Goal: Transaction & Acquisition: Download file/media

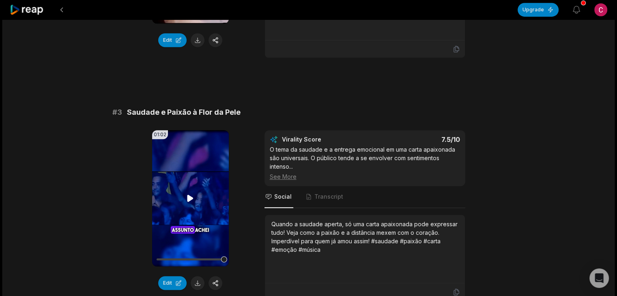
click at [196, 181] on video "Your browser does not support mp4 format." at bounding box center [190, 198] width 77 height 136
click at [196, 276] on button at bounding box center [198, 283] width 14 height 14
click at [192, 172] on video "Your browser does not support mp4 format." at bounding box center [190, 198] width 77 height 136
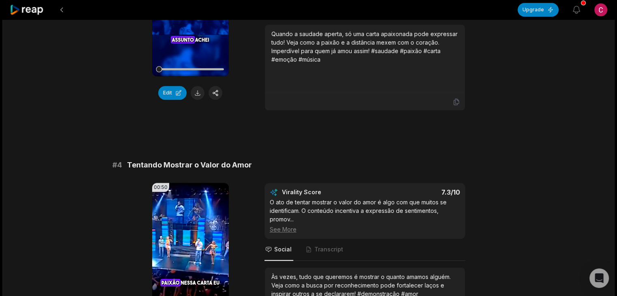
scroll to position [702, 0]
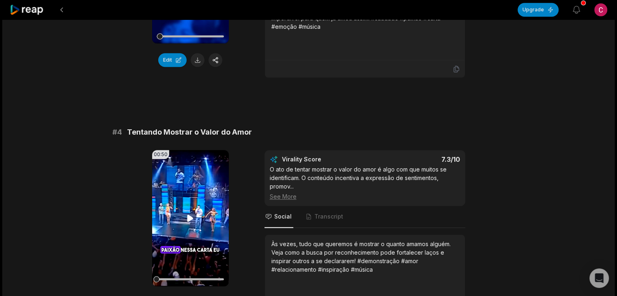
click at [185, 214] on video "Your browser does not support mp4 format." at bounding box center [190, 218] width 77 height 136
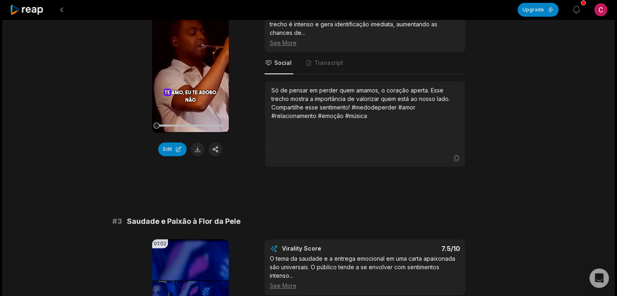
scroll to position [629, 0]
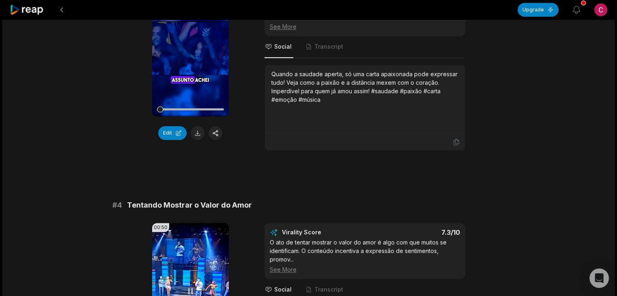
click at [182, 262] on video "Your browser does not support mp4 format." at bounding box center [190, 291] width 77 height 136
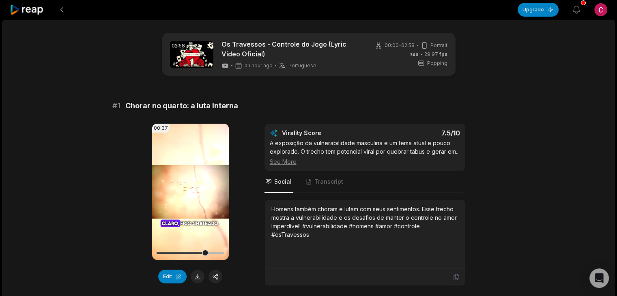
click at [179, 206] on video "Your browser does not support mp4 format." at bounding box center [190, 192] width 77 height 136
click at [172, 279] on button "Edit" at bounding box center [172, 277] width 28 height 14
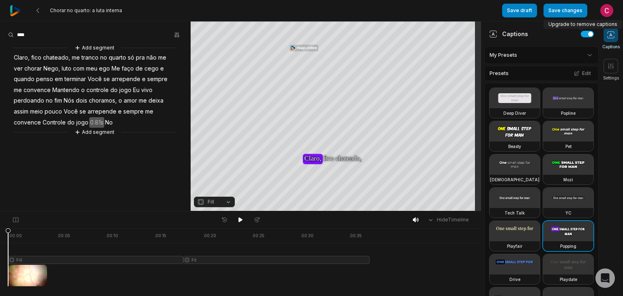
click at [564, 34] on div "Captions" at bounding box center [541, 33] width 114 height 25
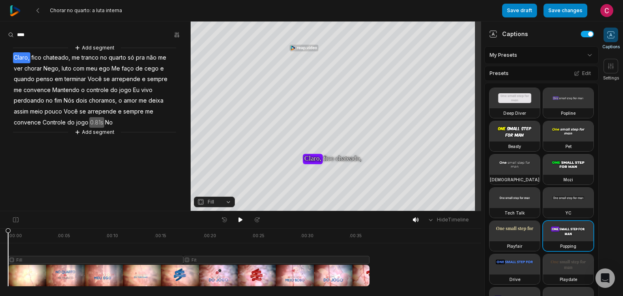
click at [504, 34] on div "Captions" at bounding box center [508, 34] width 39 height 9
click at [488, 34] on div "Captions" at bounding box center [541, 33] width 114 height 25
click at [550, 40] on div "Captions" at bounding box center [541, 33] width 114 height 25
click at [576, 54] on html "Chorar no quarto: a luta interna Save draft Save changes Open user menu Caption…" at bounding box center [311, 148] width 623 height 296
click at [577, 34] on html "Chorar no quarto: a luta interna Save draft Save changes Open user menu Caption…" at bounding box center [311, 148] width 623 height 296
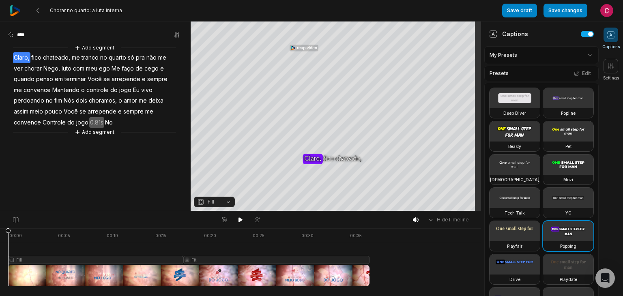
click at [607, 31] on icon at bounding box center [611, 35] width 8 height 8
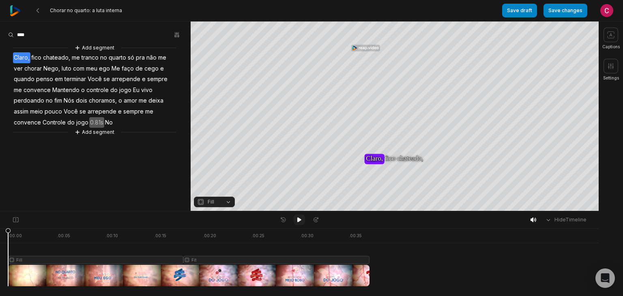
click at [298, 219] on icon at bounding box center [299, 219] width 4 height 5
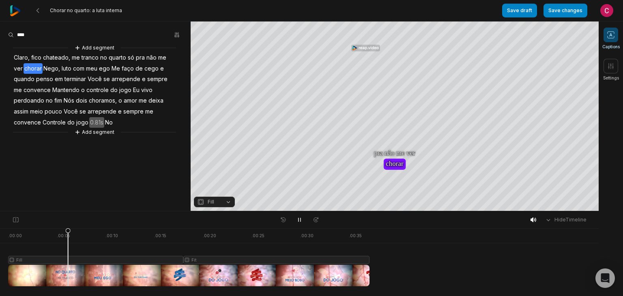
click at [613, 35] on icon at bounding box center [611, 35] width 8 height 8
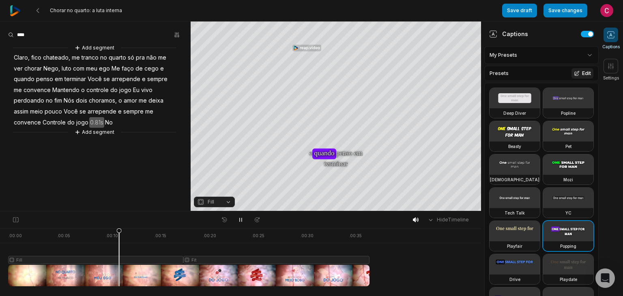
click at [576, 74] on button "Edit" at bounding box center [582, 73] width 22 height 11
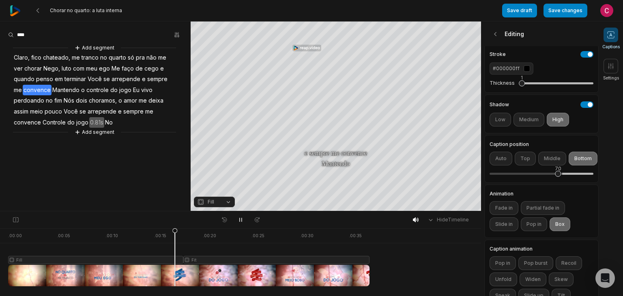
scroll to position [156, 0]
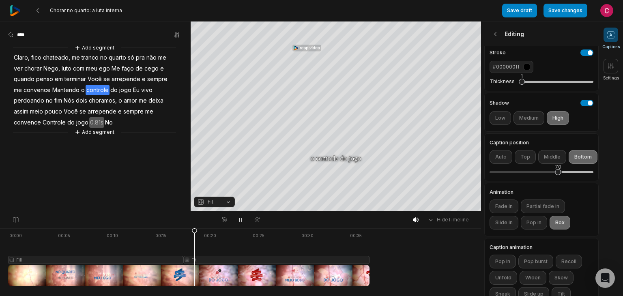
drag, startPoint x: 603, startPoint y: 195, endPoint x: 601, endPoint y: 204, distance: 9.0
click at [601, 204] on div "Captions Settings" at bounding box center [610, 158] width 24 height 275
click at [540, 230] on button "Pop in" at bounding box center [534, 223] width 26 height 14
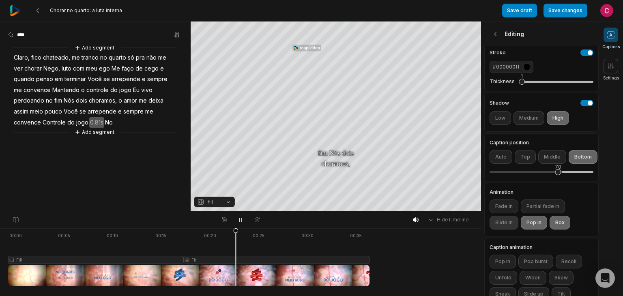
click at [499, 230] on button "Slide in" at bounding box center [503, 223] width 29 height 14
click at [501, 213] on button "Fade in" at bounding box center [503, 206] width 29 height 14
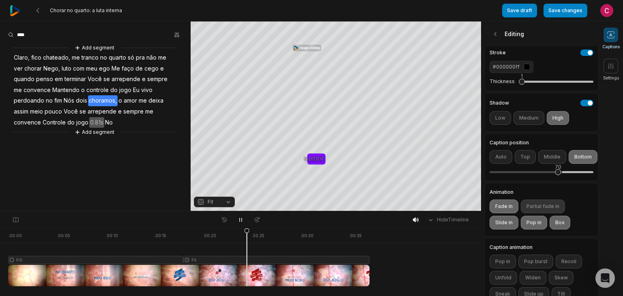
click at [537, 213] on button "Partial fade in" at bounding box center [543, 206] width 44 height 14
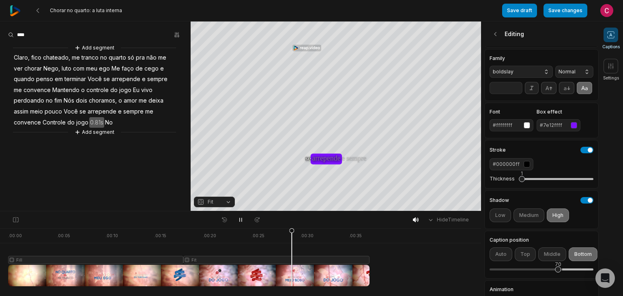
scroll to position [0, 0]
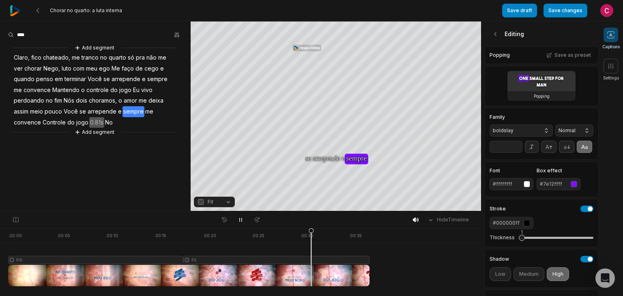
click at [547, 95] on div "Popping" at bounding box center [541, 96] width 68 height 10
click at [543, 131] on button "boldslay" at bounding box center [520, 130] width 63 height 12
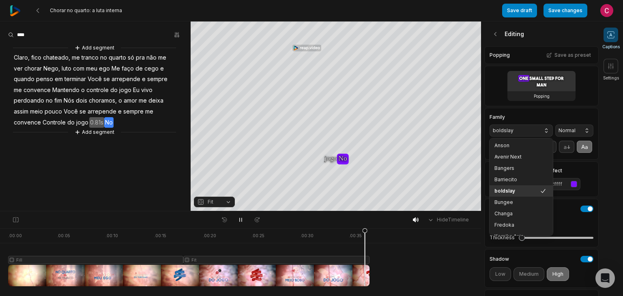
click at [570, 106] on div "Editing Popping Save as preset Popping Family boldslay Anson Avenir Next Banger…" at bounding box center [541, 250] width 114 height 459
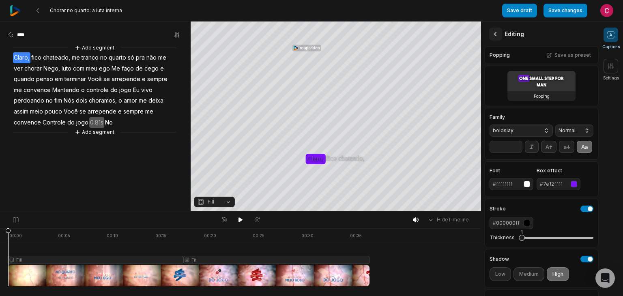
click at [496, 35] on icon at bounding box center [495, 34] width 8 height 8
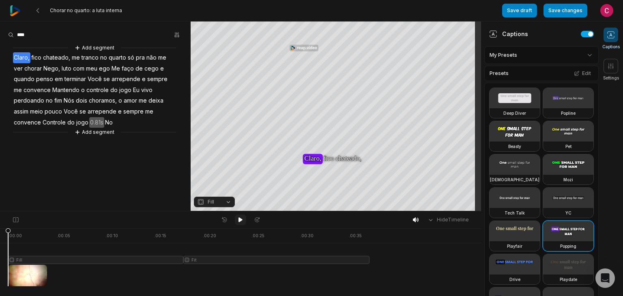
click at [245, 223] on button at bounding box center [240, 219] width 11 height 11
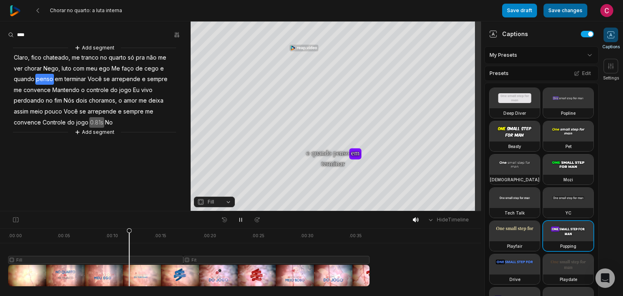
click at [561, 11] on button "Save changes" at bounding box center [565, 11] width 44 height 14
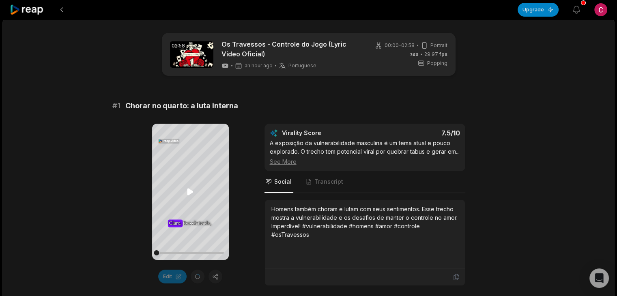
click at [188, 194] on icon at bounding box center [190, 191] width 6 height 7
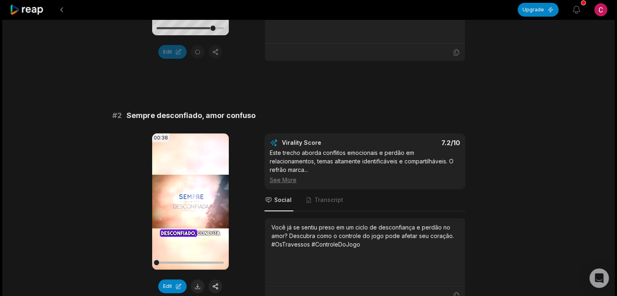
scroll to position [242, 0]
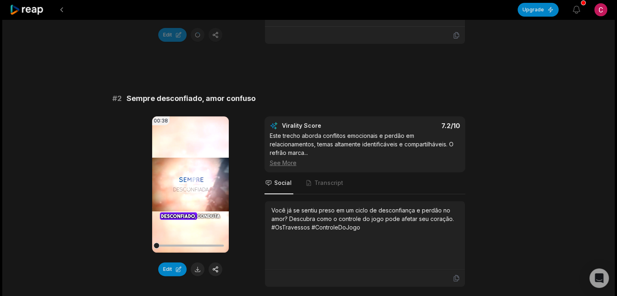
click at [166, 182] on video "Your browser does not support mp4 format." at bounding box center [190, 184] width 77 height 136
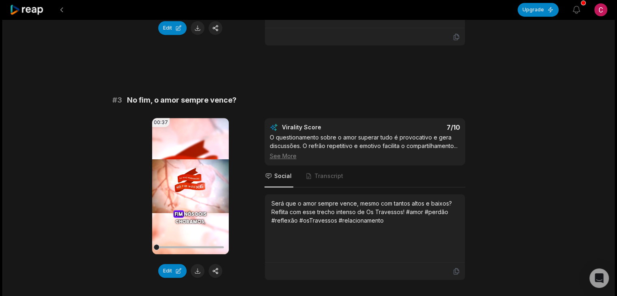
scroll to position [484, 0]
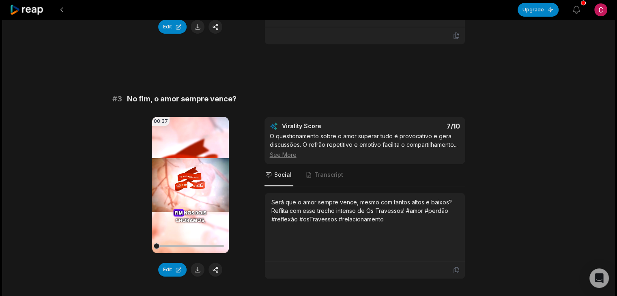
click at [190, 170] on video "Your browser does not support mp4 format." at bounding box center [190, 185] width 77 height 136
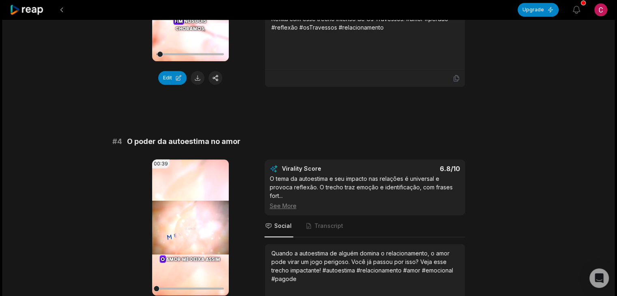
scroll to position [673, 0]
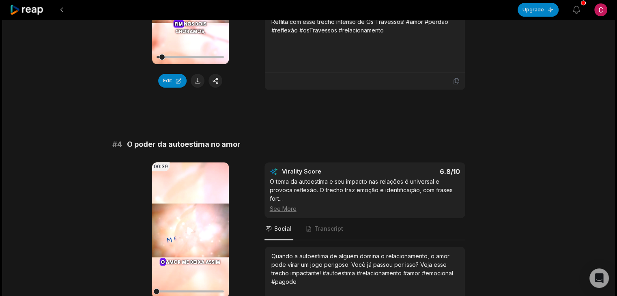
click at [184, 227] on video "Your browser does not support mp4 format." at bounding box center [190, 230] width 77 height 136
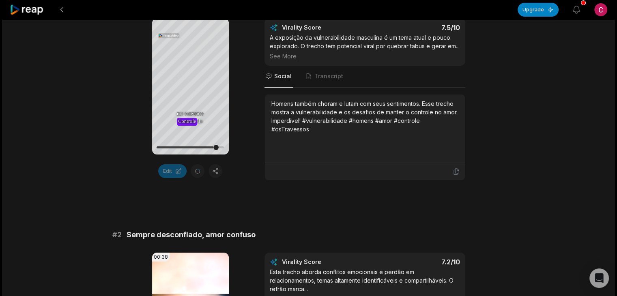
scroll to position [107, 0]
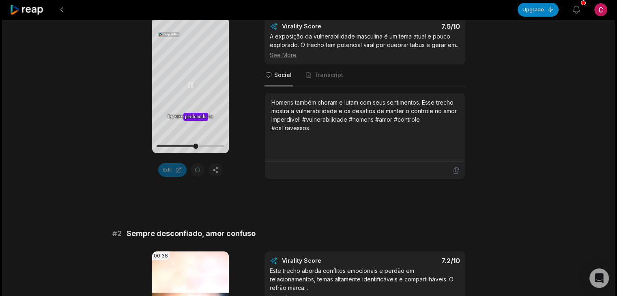
drag, startPoint x: 194, startPoint y: 143, endPoint x: 187, endPoint y: 145, distance: 7.1
click at [187, 145] on div at bounding box center [190, 146] width 67 height 2
click at [196, 145] on div at bounding box center [190, 146] width 67 height 2
drag, startPoint x: 196, startPoint y: 146, endPoint x: 104, endPoint y: 133, distance: 93.4
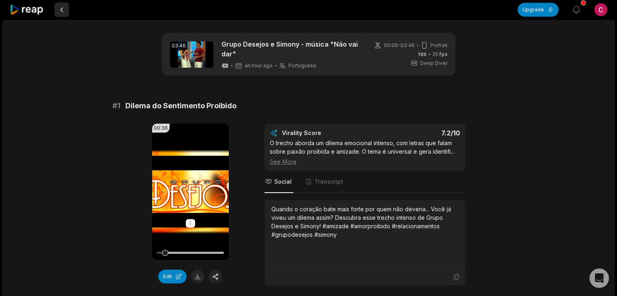
click at [64, 12] on button at bounding box center [61, 9] width 15 height 15
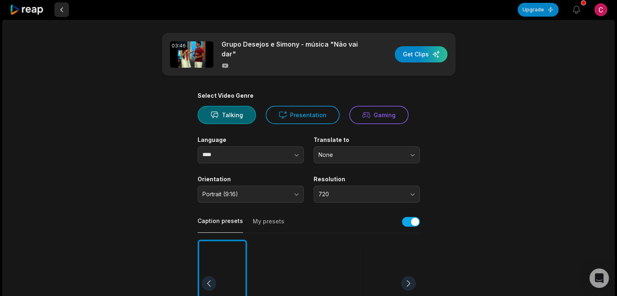
click at [62, 9] on button at bounding box center [61, 9] width 15 height 15
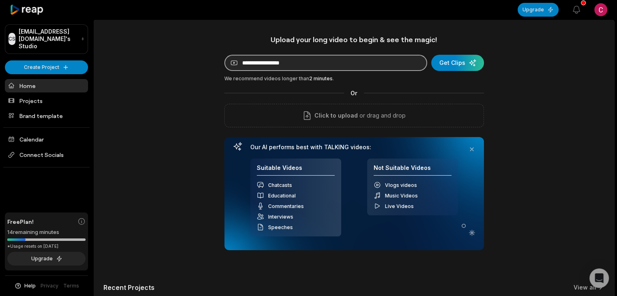
click at [285, 65] on input at bounding box center [325, 63] width 203 height 16
paste input "**********"
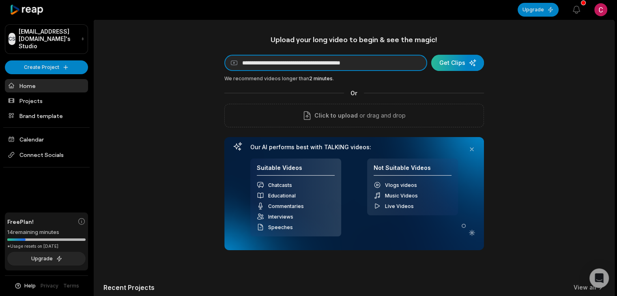
type input "**********"
click at [467, 63] on div "submit" at bounding box center [457, 63] width 53 height 16
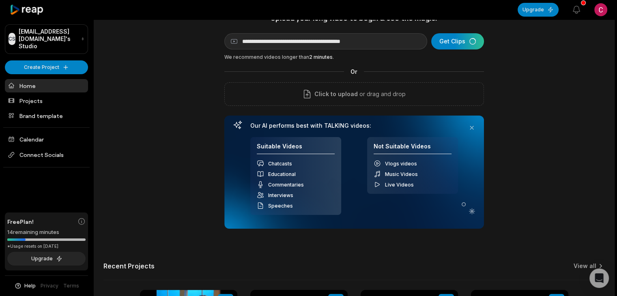
scroll to position [7, 0]
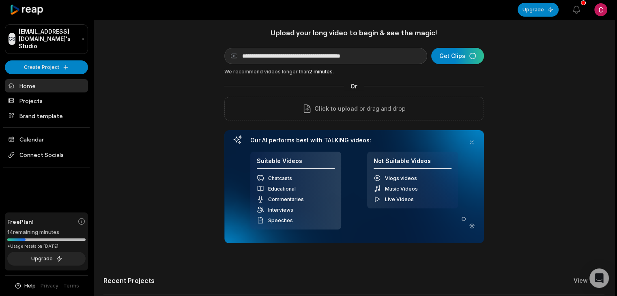
click at [522, 58] on div "**********" at bounding box center [354, 219] width 520 height 383
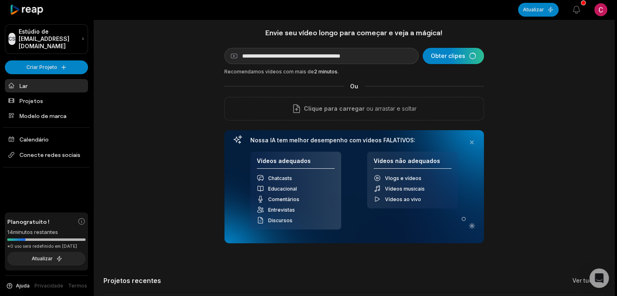
click at [575, 80] on div "**********" at bounding box center [354, 219] width 520 height 383
click at [45, 112] on font "Modelo de marca" at bounding box center [42, 115] width 47 height 7
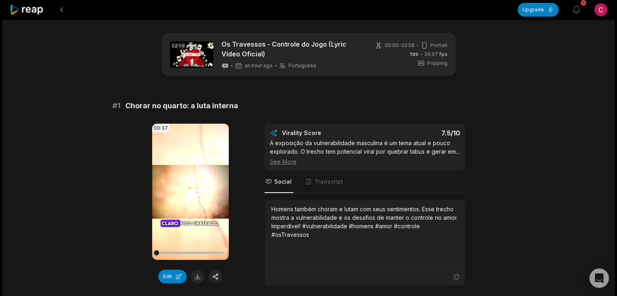
click at [185, 193] on icon at bounding box center [190, 192] width 10 height 10
click at [198, 276] on button at bounding box center [198, 277] width 14 height 14
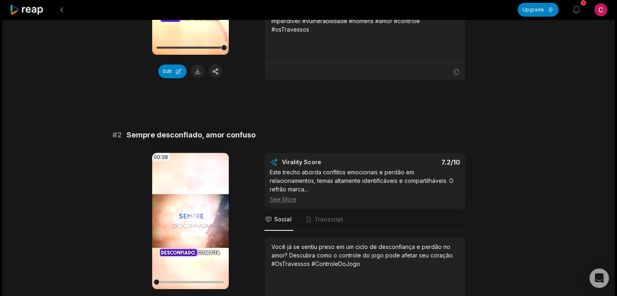
scroll to position [206, 0]
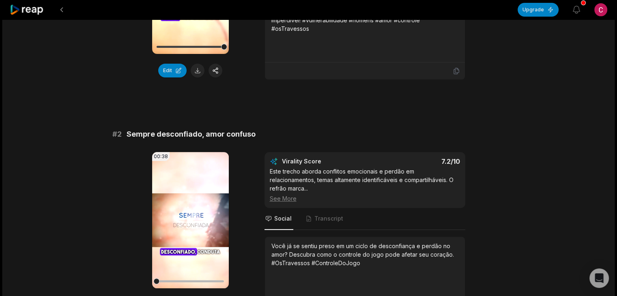
click at [156, 212] on video "Your browser does not support mp4 format." at bounding box center [190, 220] width 77 height 136
click at [172, 214] on video "Your browser does not support mp4 format." at bounding box center [190, 220] width 77 height 136
click at [187, 215] on icon at bounding box center [190, 220] width 10 height 10
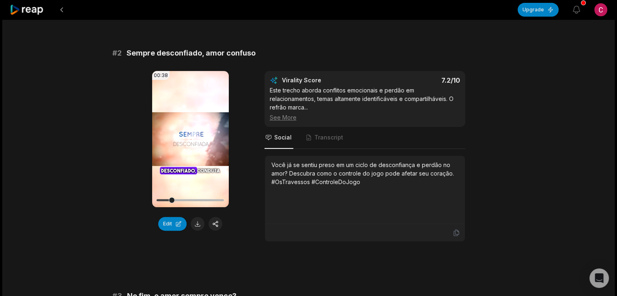
scroll to position [285, 0]
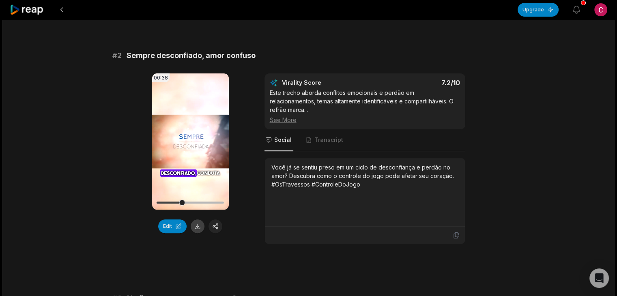
click at [198, 225] on button at bounding box center [198, 226] width 14 height 14
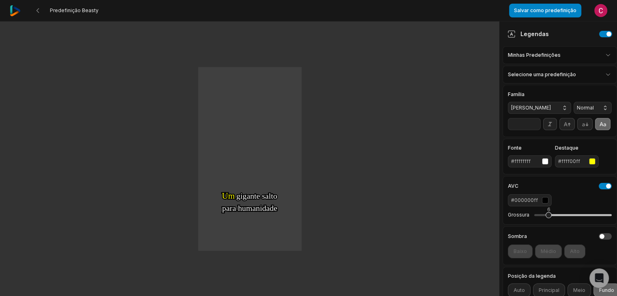
click at [560, 109] on button "[PERSON_NAME]" at bounding box center [539, 108] width 63 height 12
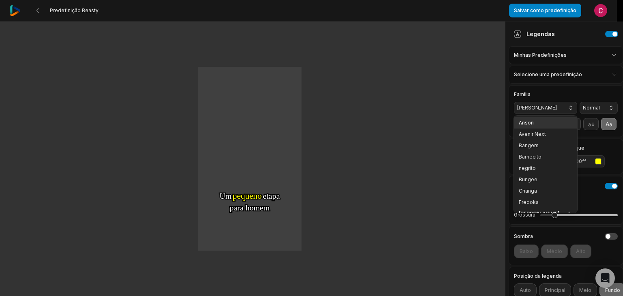
click at [543, 126] on div "Anson" at bounding box center [545, 122] width 63 height 11
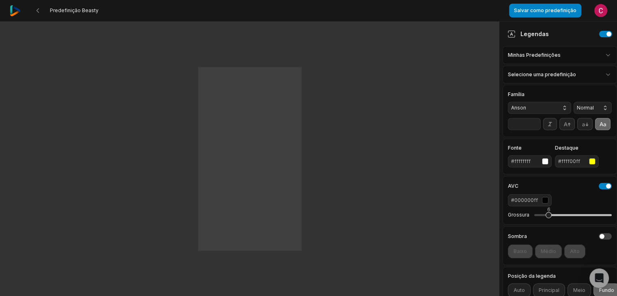
click at [557, 109] on button "Anson" at bounding box center [539, 108] width 63 height 12
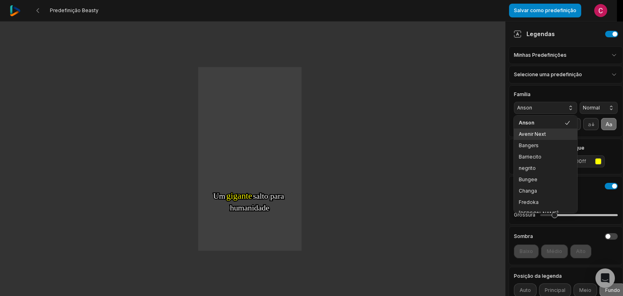
click at [539, 136] on font "Avenir Next" at bounding box center [532, 134] width 27 height 6
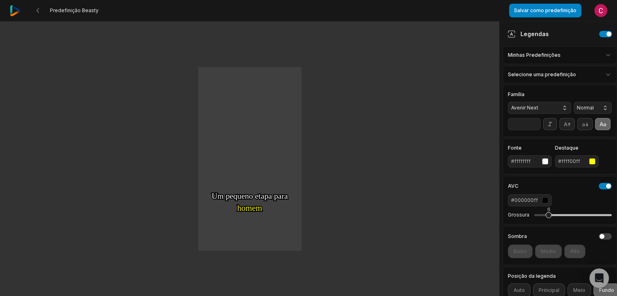
click at [550, 107] on button "Avenir Next" at bounding box center [539, 108] width 63 height 12
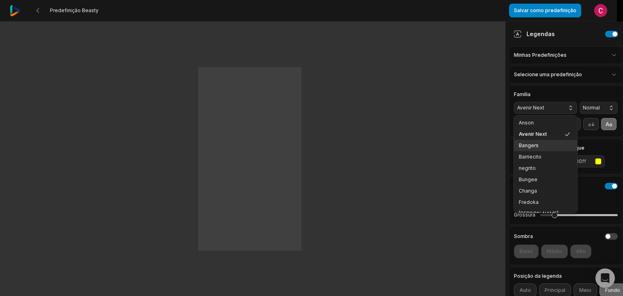
click at [526, 143] on font "Bangers" at bounding box center [529, 145] width 20 height 6
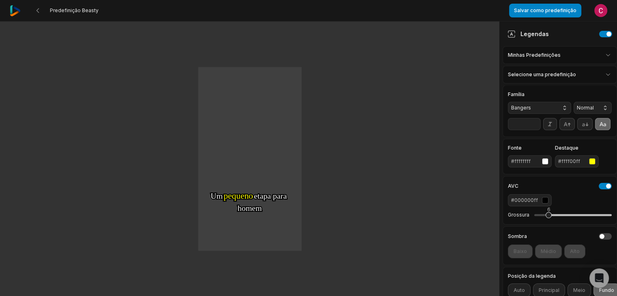
click at [591, 106] on button "Normal" at bounding box center [592, 108] width 38 height 12
click at [587, 121] on font "Normal" at bounding box center [592, 123] width 17 height 6
click at [533, 130] on input "**" at bounding box center [524, 124] width 33 height 12
click at [534, 130] on input "**" at bounding box center [524, 124] width 33 height 12
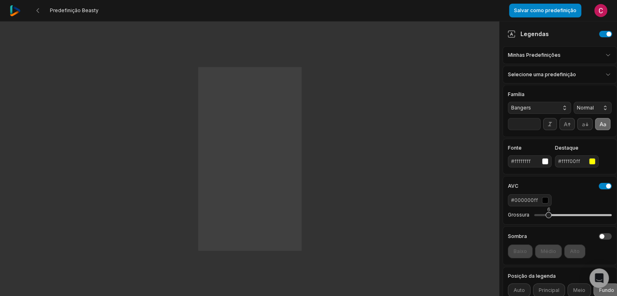
click at [534, 130] on input "**" at bounding box center [524, 124] width 33 height 12
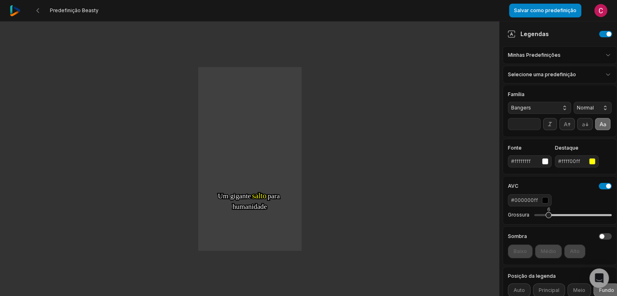
click at [534, 130] on input "**" at bounding box center [524, 124] width 33 height 12
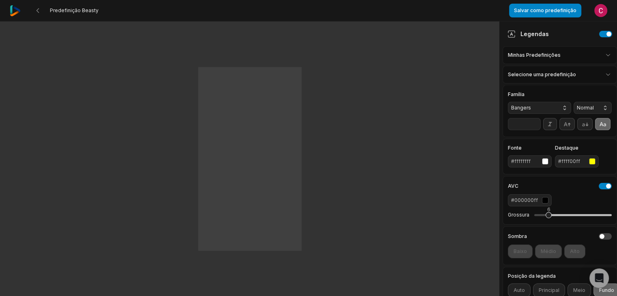
click at [534, 130] on input "**" at bounding box center [524, 124] width 33 height 12
type input "**"
click at [534, 130] on input "**" at bounding box center [524, 124] width 33 height 12
click at [544, 165] on div "button" at bounding box center [545, 161] width 6 height 6
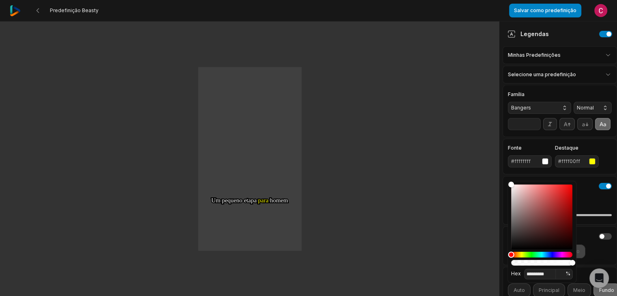
click at [547, 255] on div "Matiz" at bounding box center [541, 255] width 61 height 6
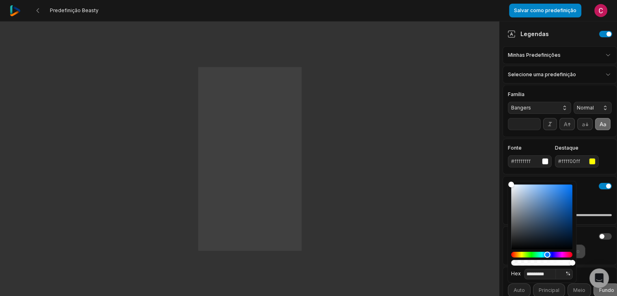
click at [593, 165] on div "button" at bounding box center [592, 161] width 6 height 6
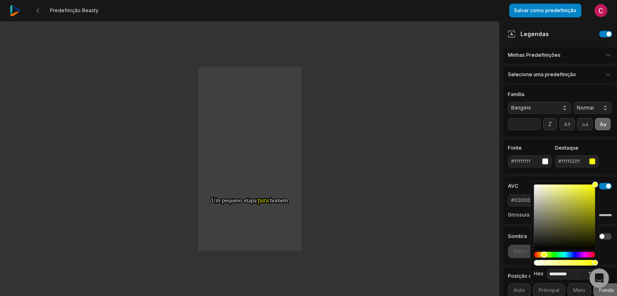
type input "*******"
click at [535, 253] on div "Matiz" at bounding box center [564, 255] width 61 height 6
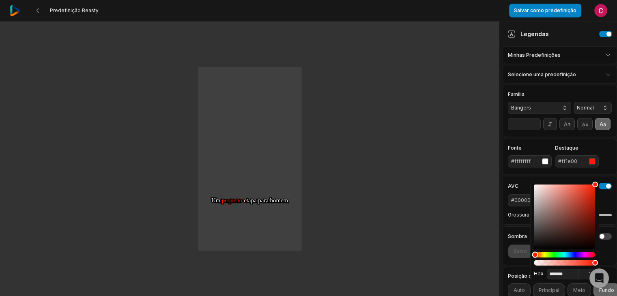
click at [525, 164] on font "#ffffffff" at bounding box center [520, 161] width 19 height 6
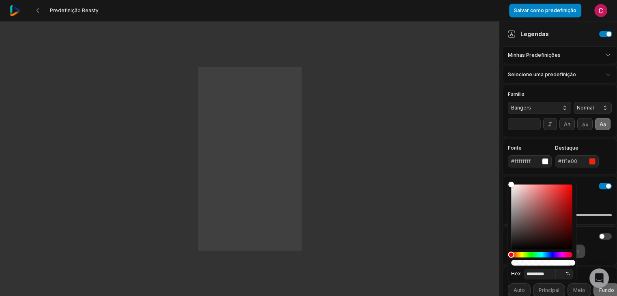
click at [546, 253] on div "Matiz" at bounding box center [541, 255] width 61 height 6
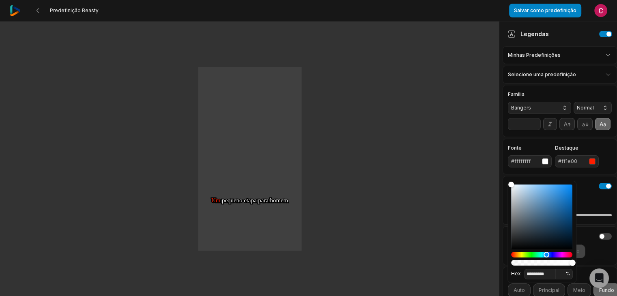
type input "*********"
type input "**"
click at [553, 264] on div "Alfa" at bounding box center [541, 263] width 61 height 6
click at [553, 264] on div "Alfa" at bounding box center [552, 263] width 6 height 6
type input "*********"
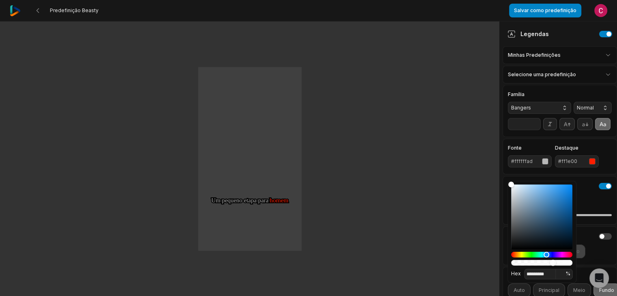
type input "**"
type input "*********"
type input "**"
type input "*********"
type input "**"
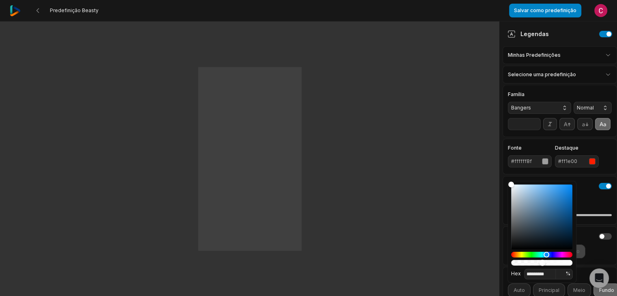
type input "*********"
type input "**"
type input "*********"
type input "**"
drag, startPoint x: 553, startPoint y: 264, endPoint x: 537, endPoint y: 265, distance: 15.4
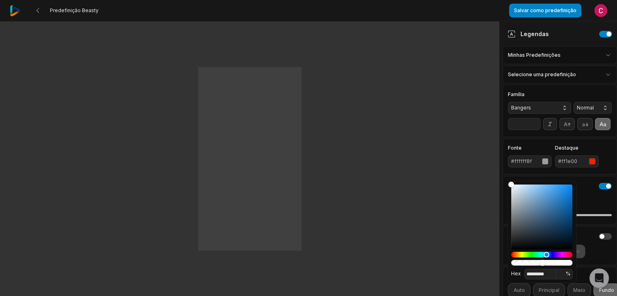
click at [539, 265] on div "Alfa" at bounding box center [542, 263] width 6 height 6
type input "*********"
type input "**"
type input "*********"
type input "**"
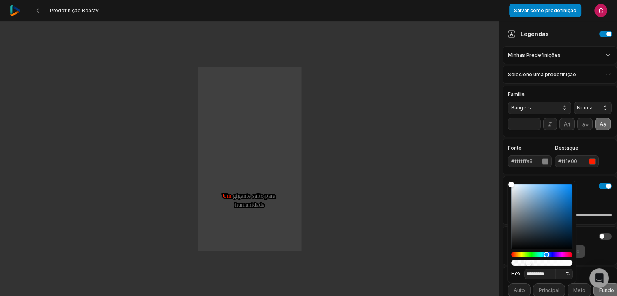
type input "*********"
type input "**"
type input "*********"
type input "*"
drag, startPoint x: 537, startPoint y: 265, endPoint x: 498, endPoint y: 264, distance: 39.3
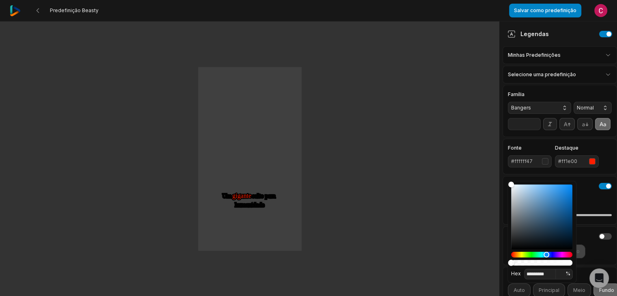
click at [498, 264] on body "Predefinição Beasty Salvar como predefinição Abrir menu do usuário Um Um pequen…" at bounding box center [308, 148] width 617 height 296
type input "*********"
type input "*"
type input "*********"
type input "*"
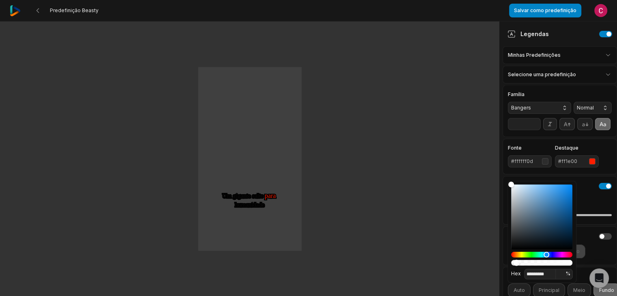
type input "*********"
type input "*"
type input "*********"
type input "**"
drag, startPoint x: 510, startPoint y: 261, endPoint x: 518, endPoint y: 261, distance: 8.1
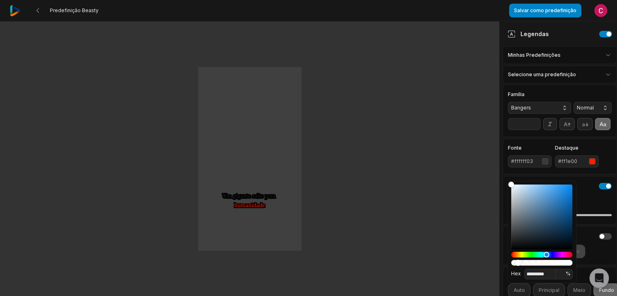
click at [518, 261] on div "Alfa" at bounding box center [518, 263] width 6 height 6
type input "*********"
type input "**"
type input "*********"
type input "**"
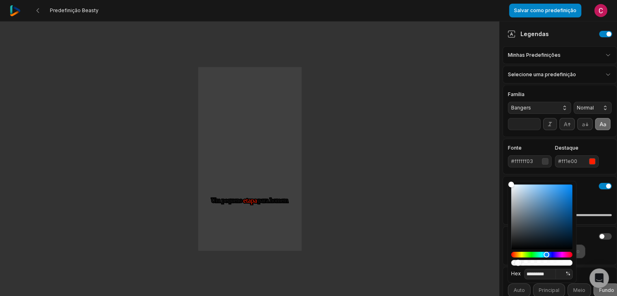
type input "*********"
type input "**"
type input "*********"
type input "**"
type input "*********"
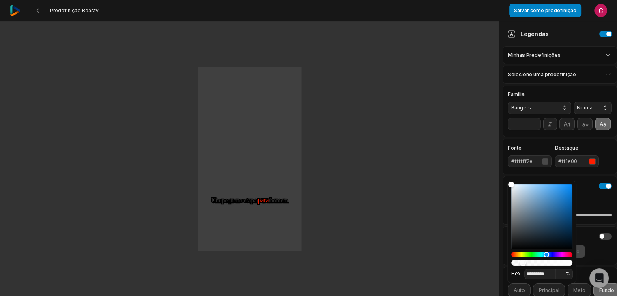
type input "**"
type input "*********"
type input "**"
type input "*********"
type input "**"
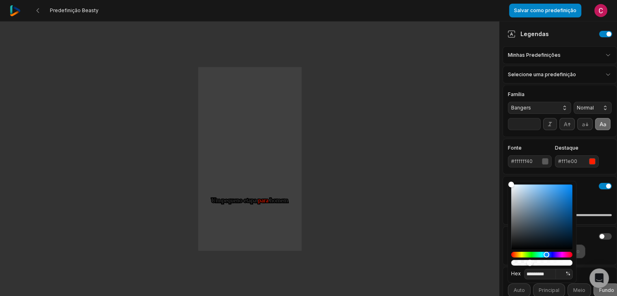
type input "*********"
type input "**"
type input "*********"
type input "**"
type input "*********"
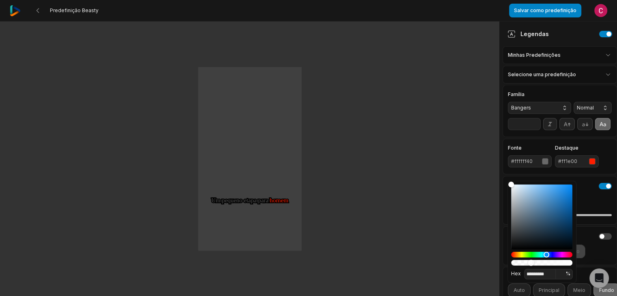
type input "**"
type input "*********"
type input "**"
drag, startPoint x: 518, startPoint y: 261, endPoint x: 530, endPoint y: 259, distance: 12.0
click at [530, 259] on div at bounding box center [541, 224] width 61 height 81
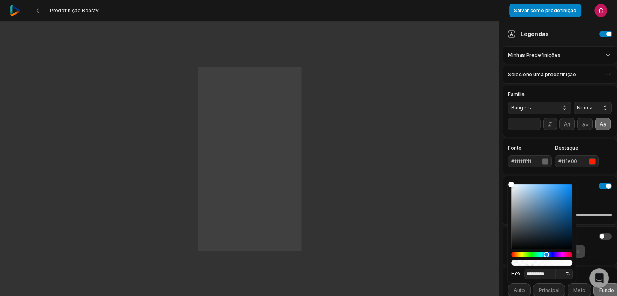
click at [530, 259] on div at bounding box center [541, 224] width 61 height 81
click at [598, 55] on html "Predefinição Beasty Salvar como predefinição Abrir menu do usuário Um Um pequen…" at bounding box center [308, 148] width 617 height 296
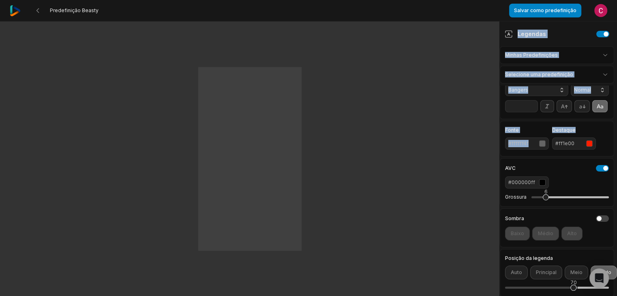
scroll to position [23, 6]
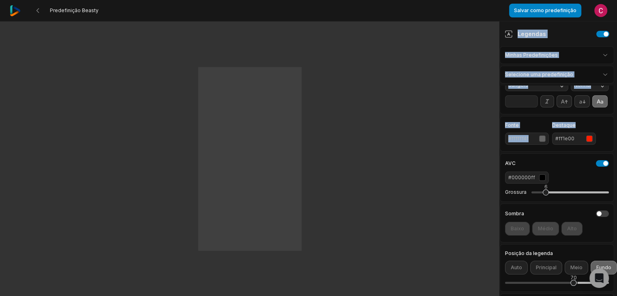
drag, startPoint x: 622, startPoint y: 154, endPoint x: 622, endPoint y: 166, distance: 11.4
click at [616, 166] on html "Predefinição Beasty Salvar como predefinição Abrir menu do usuário Um Um pequen…" at bounding box center [308, 148] width 617 height 296
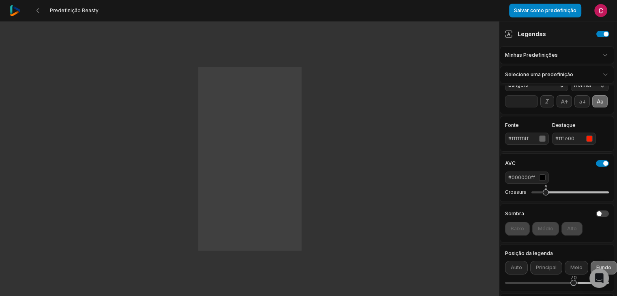
click at [551, 167] on div "AVC" at bounding box center [557, 163] width 104 height 6
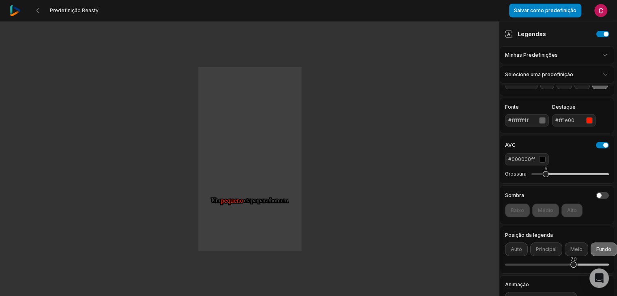
scroll to position [42, 6]
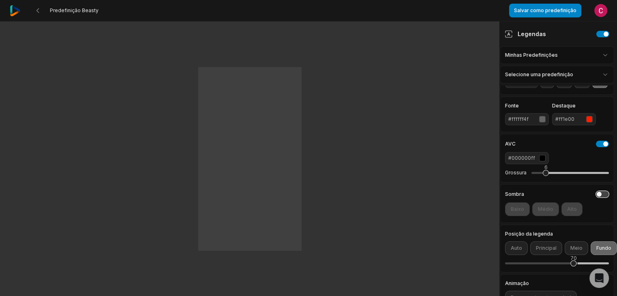
click at [596, 197] on button "button" at bounding box center [602, 194] width 13 height 6
click at [515, 216] on button "Baixo" at bounding box center [517, 209] width 25 height 14
click at [541, 212] on font "Médio" at bounding box center [545, 209] width 15 height 6
click at [569, 212] on font "Alto" at bounding box center [572, 209] width 10 height 6
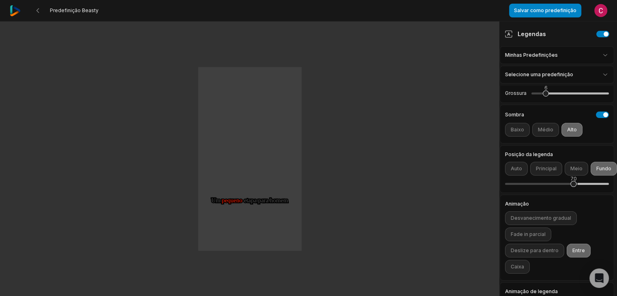
scroll to position [122, 6]
click at [536, 220] on font "Desvanecimento gradual" at bounding box center [540, 217] width 60 height 6
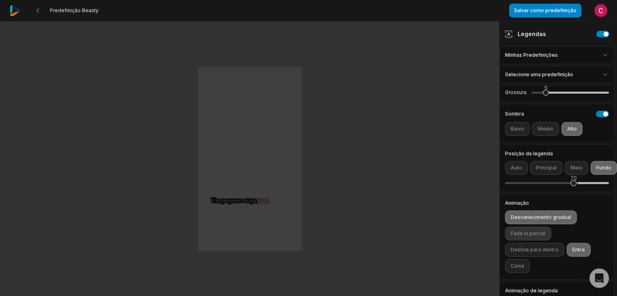
click at [518, 236] on font "Fade in parcial" at bounding box center [527, 233] width 35 height 6
click at [517, 256] on button "Deslize para dentro" at bounding box center [534, 250] width 59 height 14
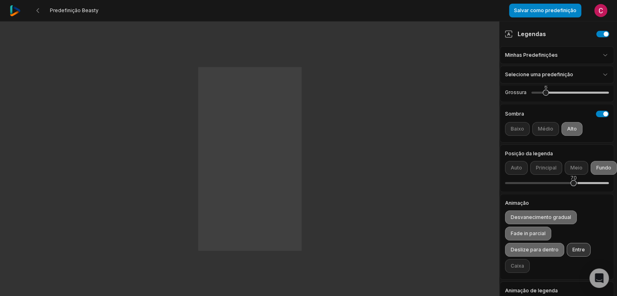
click at [572, 253] on font "Entre" at bounding box center [578, 250] width 13 height 6
click at [517, 269] on font "Caixa" at bounding box center [516, 266] width 13 height 6
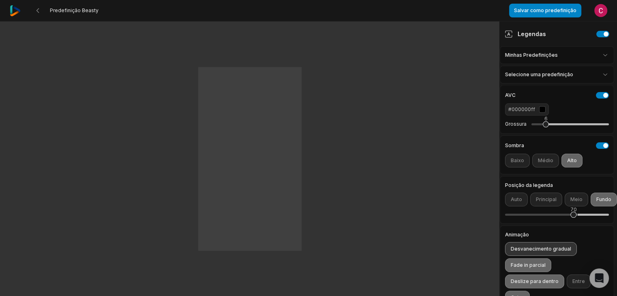
click at [524, 252] on font "Desvanecimento gradual" at bounding box center [540, 249] width 60 height 6
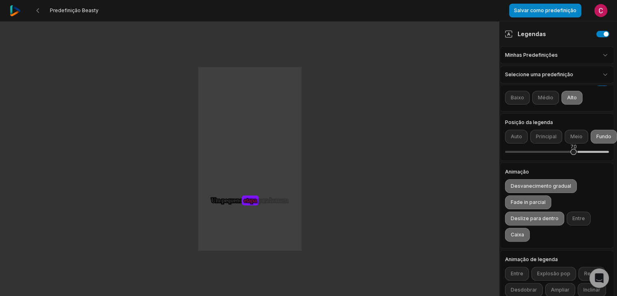
scroll to position [186, 6]
click at [517, 237] on font "Caixa" at bounding box center [516, 234] width 13 height 6
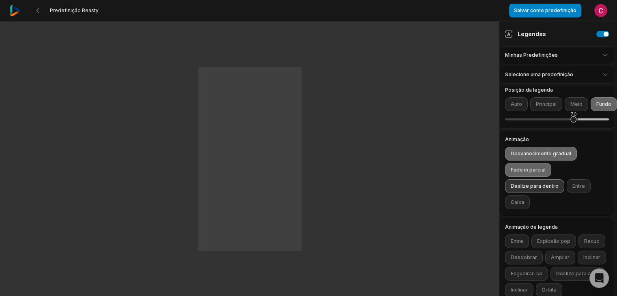
click at [522, 193] on button "Deslize para dentro" at bounding box center [534, 186] width 59 height 14
click at [521, 177] on button "Fade in parcial" at bounding box center [528, 170] width 46 height 14
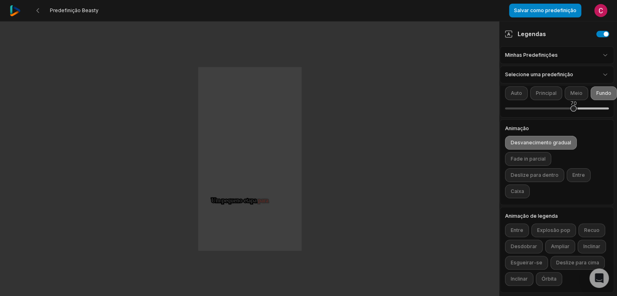
scroll to position [230, 6]
click at [536, 272] on button "Órbita" at bounding box center [549, 279] width 26 height 14
click at [536, 277] on button "Órbita" at bounding box center [549, 279] width 26 height 14
click at [528, 276] on font "Inclinar" at bounding box center [518, 279] width 17 height 6
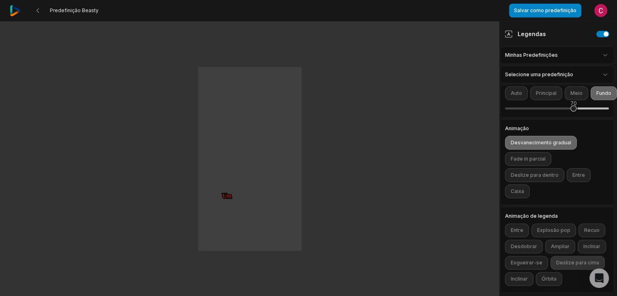
click at [556, 260] on font "Deslize para cima" at bounding box center [577, 263] width 43 height 6
click at [583, 243] on font "Inclinar" at bounding box center [591, 246] width 17 height 6
click at [518, 232] on div "Entre Explosão pop Recuo Desdobrar Ampliar Inclinar Esgueirar-se Deslize para c…" at bounding box center [557, 254] width 104 height 62
click at [542, 260] on font "Esgueirar-se" at bounding box center [526, 263] width 32 height 6
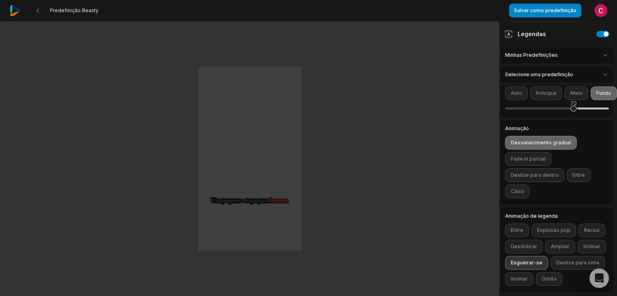
click at [542, 260] on font "Esgueirar-se" at bounding box center [526, 263] width 32 height 6
click at [525, 240] on button "Desdobrar" at bounding box center [524, 247] width 38 height 14
click at [551, 243] on font "Ampliar" at bounding box center [560, 246] width 19 height 6
click at [510, 227] on font "Entre" at bounding box center [516, 230] width 13 height 6
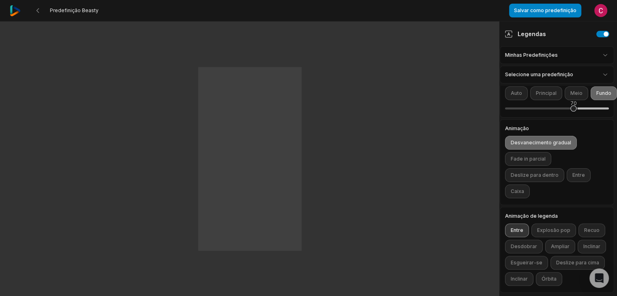
click at [512, 227] on font "Entre" at bounding box center [516, 230] width 13 height 6
drag, startPoint x: 512, startPoint y: 210, endPoint x: 549, endPoint y: 208, distance: 36.5
click at [549, 223] on div "Entre Explosão pop Recuo Desdobrar Ampliar Inclinar Esgueirar-se Deslize para c…" at bounding box center [557, 254] width 104 height 62
click at [549, 227] on font "Explosão pop" at bounding box center [553, 230] width 33 height 6
click at [589, 227] on font "Recuo" at bounding box center [591, 230] width 15 height 6
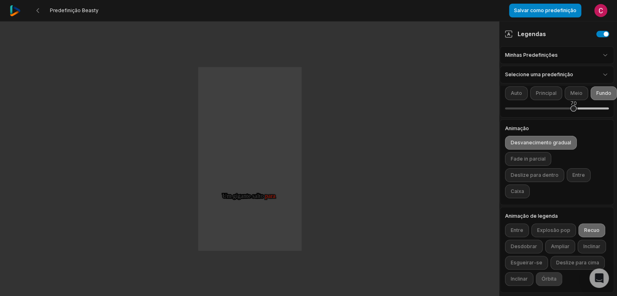
click at [541, 276] on font "Órbita" at bounding box center [548, 279] width 15 height 6
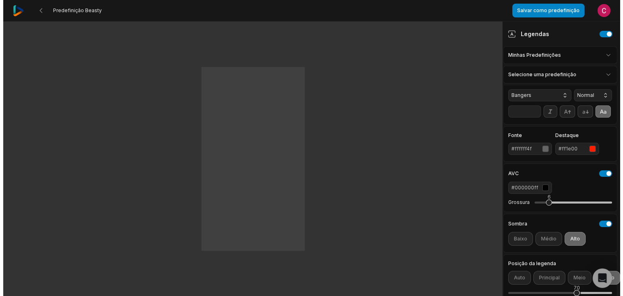
scroll to position [0, 6]
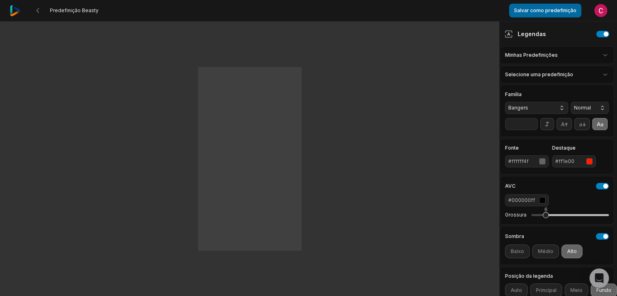
click at [561, 9] on font "Salvar como predefinição" at bounding box center [545, 10] width 62 height 6
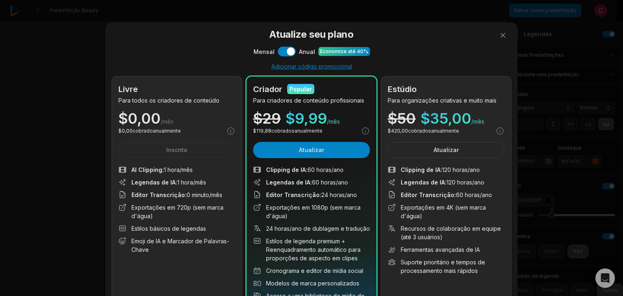
click at [191, 131] on div "$ 0,00 cobrado anualmente" at bounding box center [176, 131] width 117 height 9
click at [167, 113] on p "$ 0,00 /mês" at bounding box center [145, 118] width 55 height 15
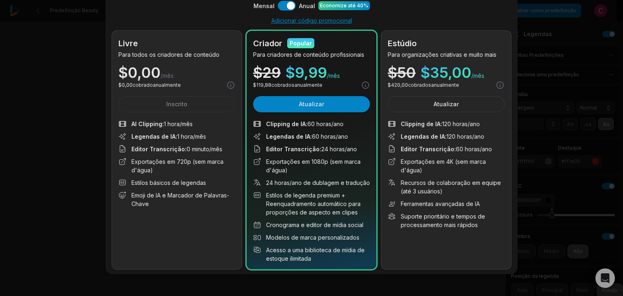
click at [162, 151] on font "Editor Transcrição" at bounding box center [158, 149] width 54 height 7
click at [182, 105] on div "Livre Para todos os criadores de conteúdo $ 0,00 /mês $ 0,00 cobrado anualmente…" at bounding box center [177, 150] width 130 height 238
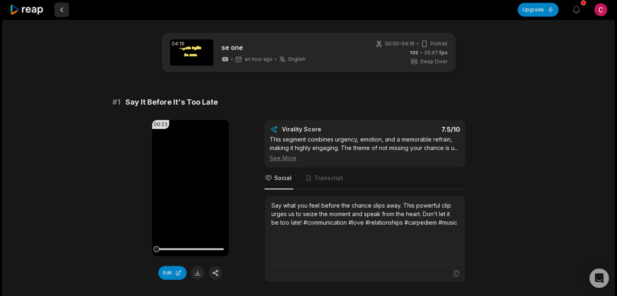
click at [58, 9] on button at bounding box center [61, 9] width 15 height 15
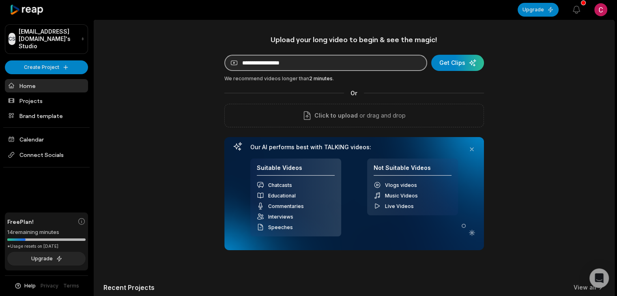
click at [330, 58] on input at bounding box center [325, 63] width 203 height 16
paste input "**********"
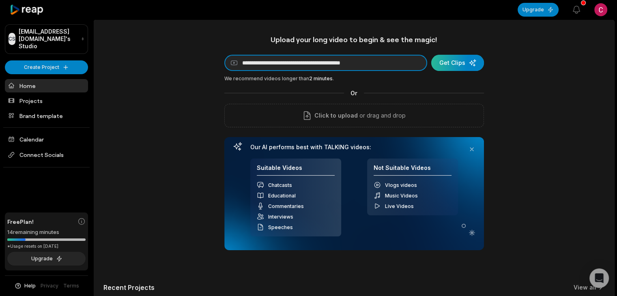
type input "**********"
click at [446, 60] on div "submit" at bounding box center [457, 63] width 53 height 16
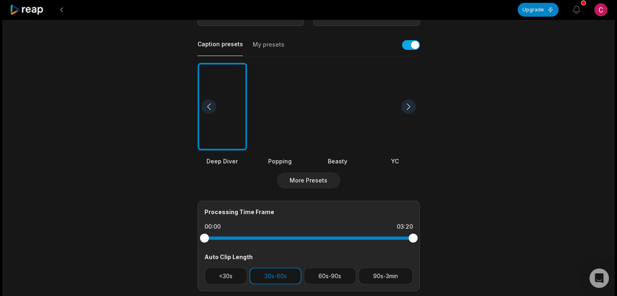
scroll to position [198, 0]
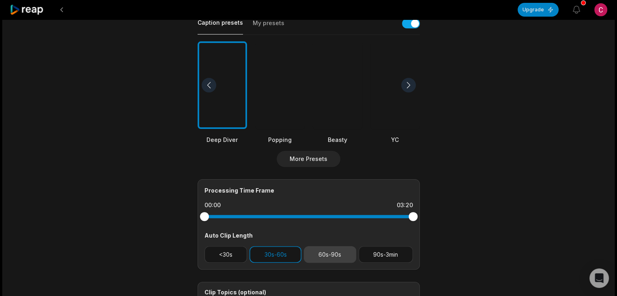
click at [328, 253] on button "60s-90s" at bounding box center [330, 254] width 52 height 17
click at [267, 257] on button "30s-60s" at bounding box center [275, 254] width 52 height 17
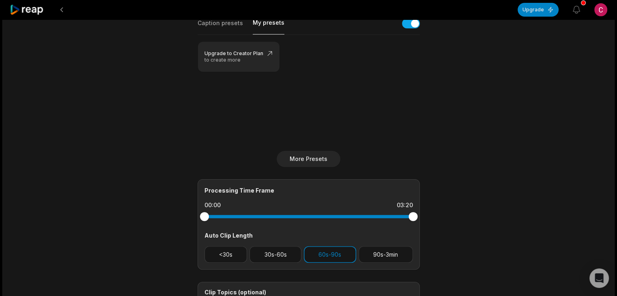
click at [262, 21] on button "My presets" at bounding box center [269, 27] width 32 height 16
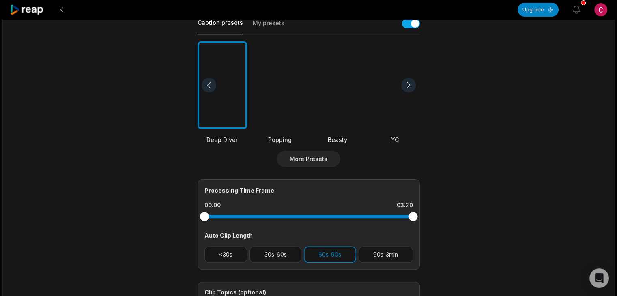
click at [227, 21] on button "Caption presets" at bounding box center [219, 27] width 45 height 16
click at [337, 108] on div at bounding box center [337, 85] width 49 height 88
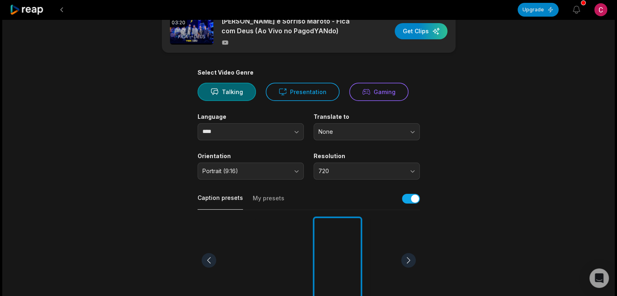
scroll to position [0, 0]
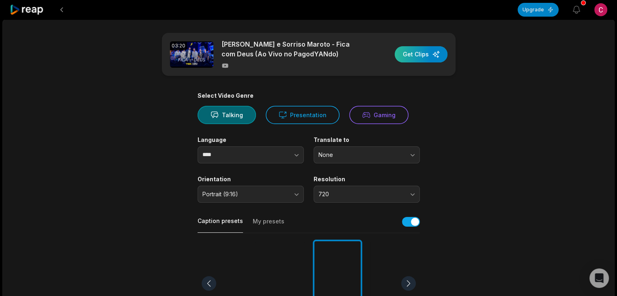
click at [416, 56] on div "button" at bounding box center [421, 54] width 53 height 16
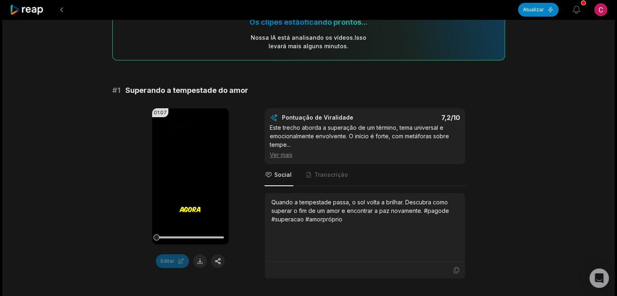
scroll to position [106, 0]
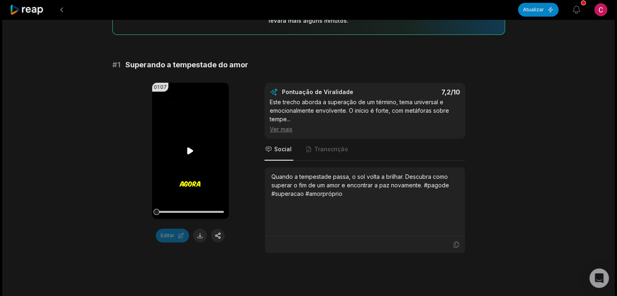
click at [192, 149] on icon at bounding box center [190, 151] width 10 height 10
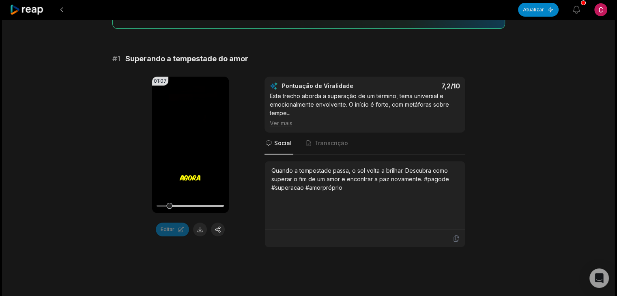
scroll to position [108, 0]
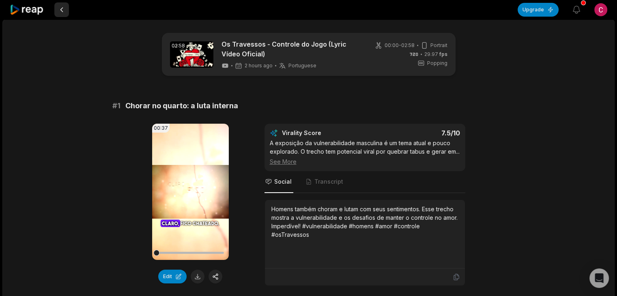
click at [60, 10] on button at bounding box center [61, 9] width 15 height 15
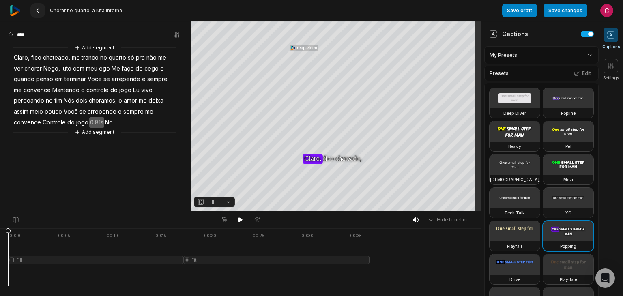
click at [41, 11] on icon at bounding box center [37, 10] width 6 height 6
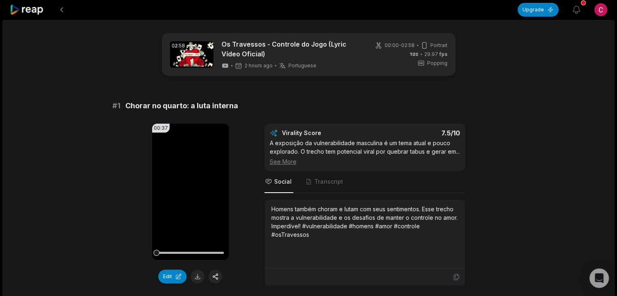
click at [41, 11] on icon at bounding box center [27, 9] width 34 height 11
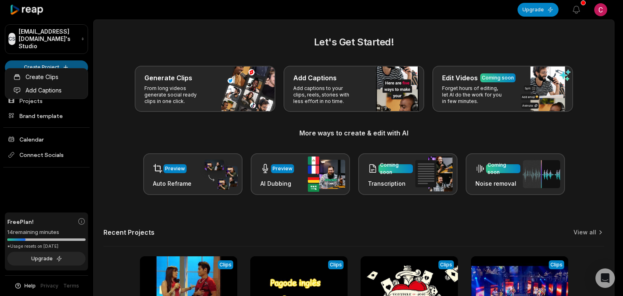
click at [46, 59] on html "CS Cb30duarte@outlook.com's Studio Create Project Home Projects Brand template …" at bounding box center [311, 148] width 623 height 296
click at [70, 59] on html "CS Cb30duarte@outlook.com's Studio Create Project Home Projects Brand template …" at bounding box center [311, 148] width 623 height 296
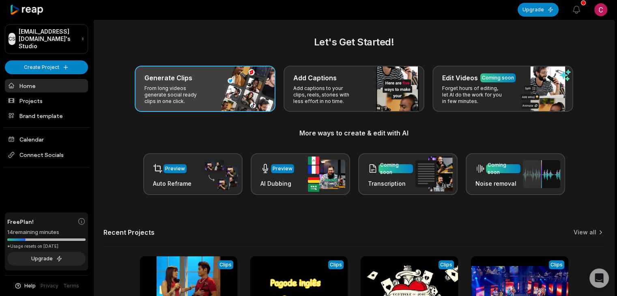
click at [190, 71] on div "Generate Clips From long videos generate social ready clips in one click." at bounding box center [205, 89] width 141 height 46
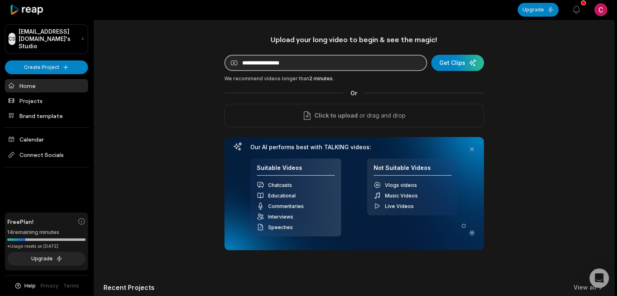
click at [279, 64] on input at bounding box center [325, 63] width 203 height 16
paste input "**********"
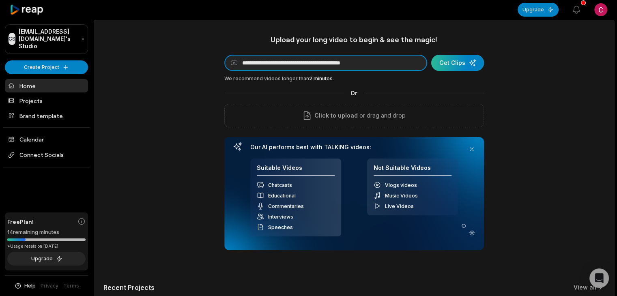
type input "**********"
click at [449, 60] on div "submit" at bounding box center [457, 63] width 53 height 16
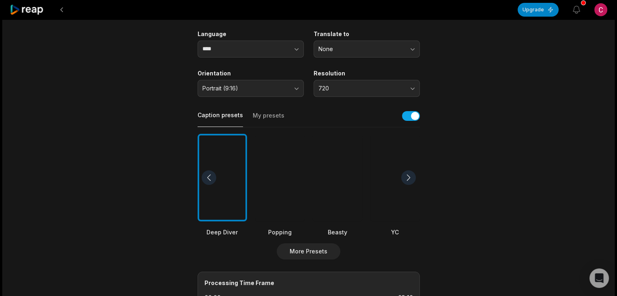
scroll to position [127, 0]
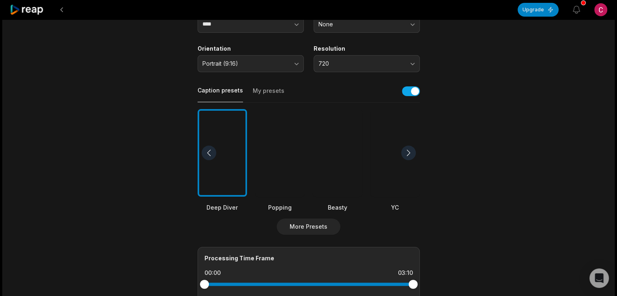
click at [337, 168] on div at bounding box center [337, 153] width 49 height 88
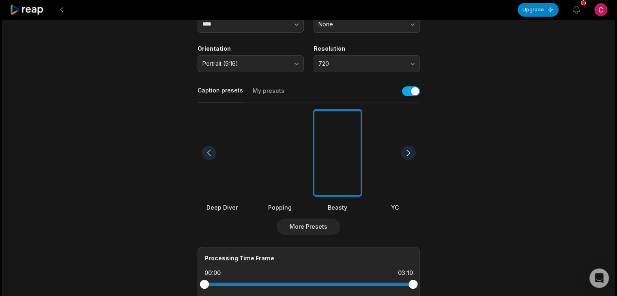
scroll to position [287, 0]
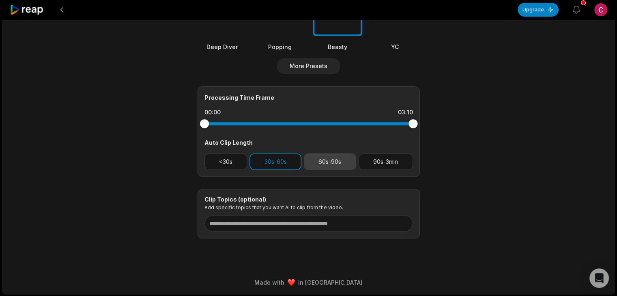
click at [323, 165] on button "60s-90s" at bounding box center [330, 161] width 52 height 17
click at [284, 156] on button "30s-60s" at bounding box center [275, 161] width 52 height 17
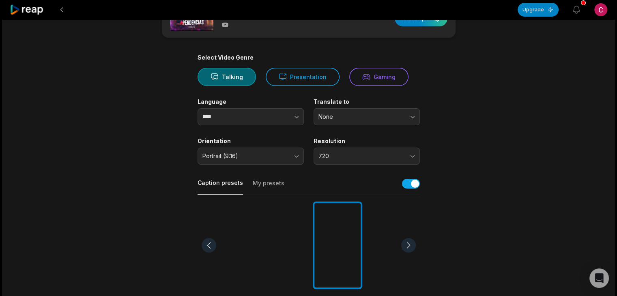
scroll to position [0, 0]
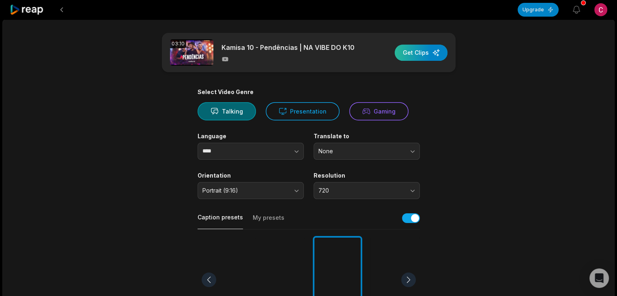
click at [425, 51] on div "button" at bounding box center [421, 53] width 53 height 16
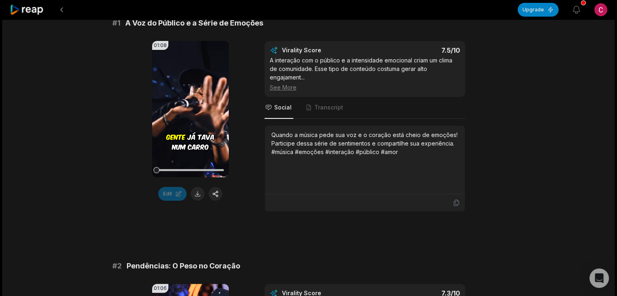
scroll to position [148, 0]
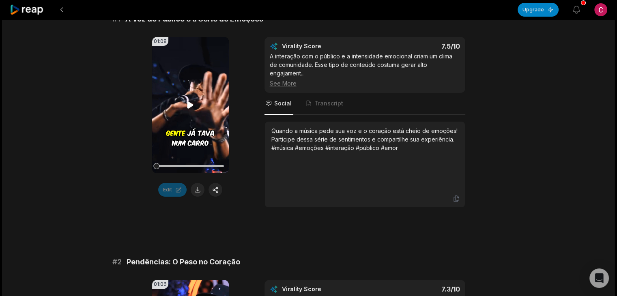
click at [199, 98] on video "Your browser does not support mp4 format." at bounding box center [190, 105] width 77 height 136
click at [187, 101] on icon at bounding box center [190, 105] width 10 height 10
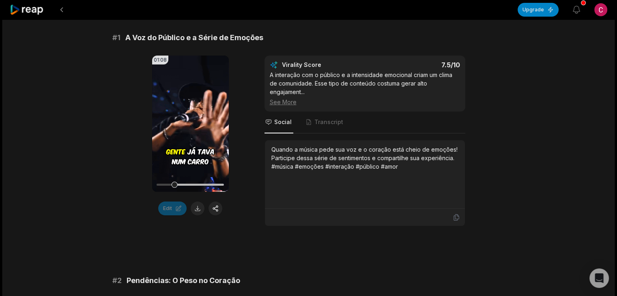
scroll to position [51, 0]
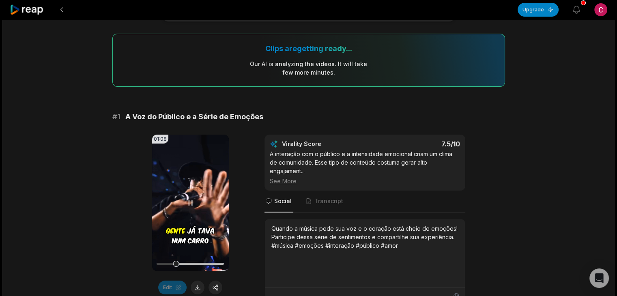
click at [195, 200] on icon at bounding box center [190, 203] width 10 height 10
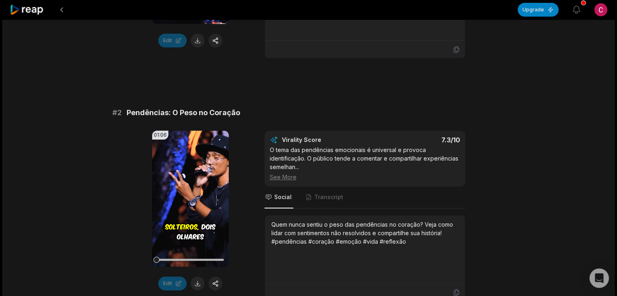
scroll to position [295, 0]
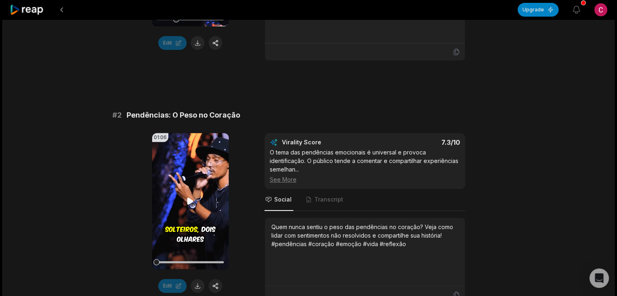
click at [190, 189] on video "Your browser does not support mp4 format." at bounding box center [190, 201] width 77 height 136
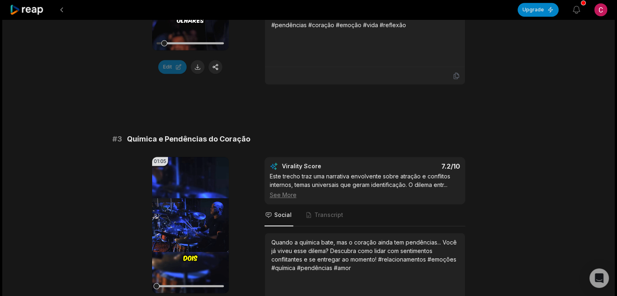
scroll to position [550, 0]
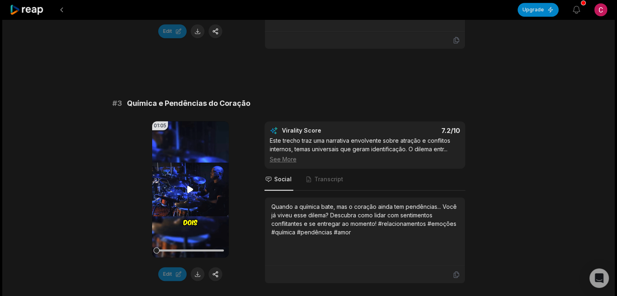
click at [197, 181] on video "Your browser does not support mp4 format." at bounding box center [190, 189] width 77 height 136
click at [185, 189] on icon at bounding box center [190, 189] width 10 height 10
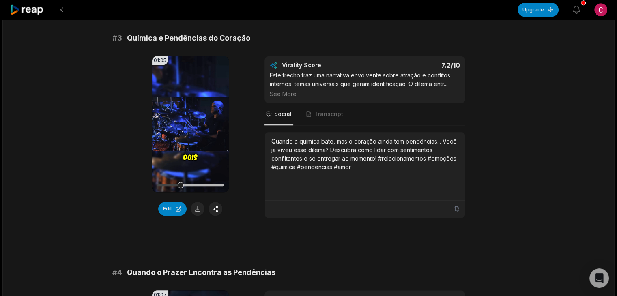
scroll to position [485, 0]
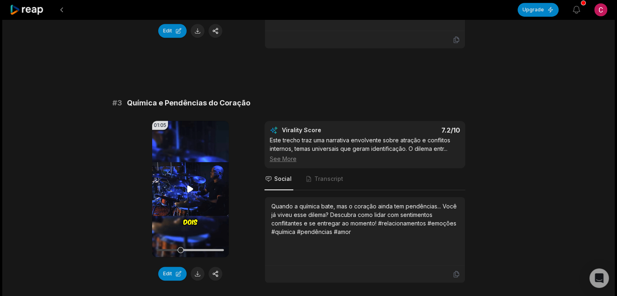
click at [189, 184] on icon at bounding box center [190, 189] width 10 height 10
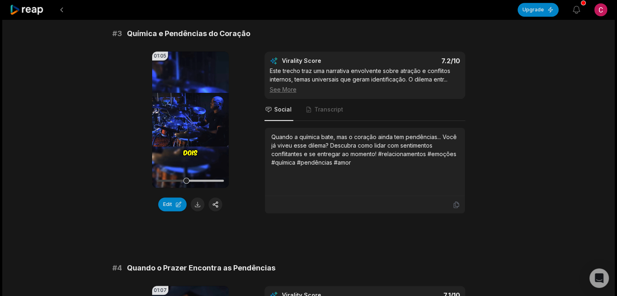
scroll to position [552, 0]
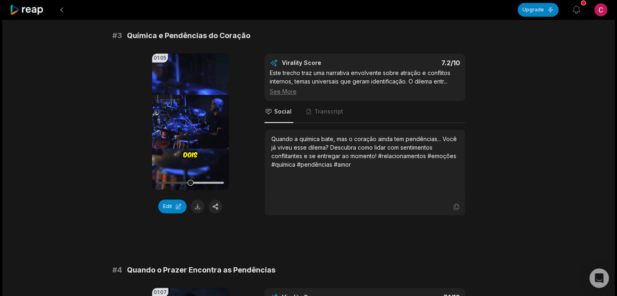
drag, startPoint x: 190, startPoint y: 182, endPoint x: 135, endPoint y: 185, distance: 55.2
click at [135, 185] on div "01:05 Your browser does not support mp4 format. Edit Virality Score 7.2 /10 Est…" at bounding box center [308, 135] width 393 height 162
drag, startPoint x: 193, startPoint y: 179, endPoint x: 180, endPoint y: 180, distance: 13.0
click at [180, 180] on div at bounding box center [190, 183] width 67 height 14
drag, startPoint x: 180, startPoint y: 180, endPoint x: 133, endPoint y: 178, distance: 47.5
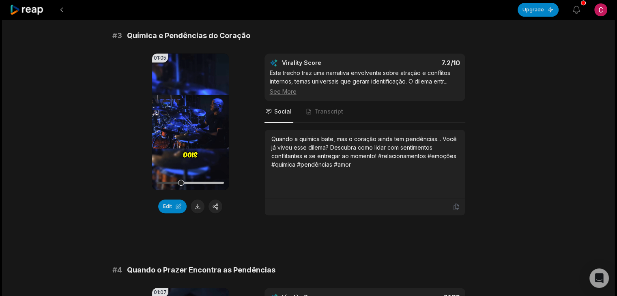
click at [133, 178] on div "01:05 Your browser does not support mp4 format. Edit Virality Score 7.2 /10 Est…" at bounding box center [308, 135] width 393 height 162
click at [169, 202] on button "Edit" at bounding box center [172, 206] width 28 height 14
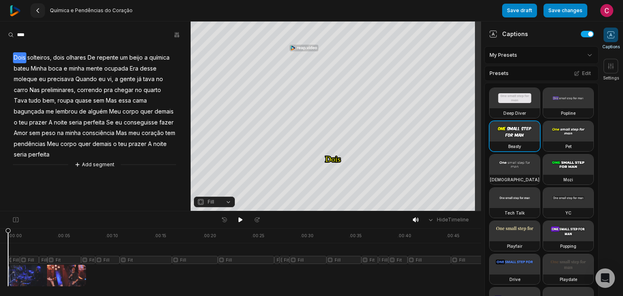
click at [37, 11] on 335 at bounding box center [38, 11] width 2 height 4
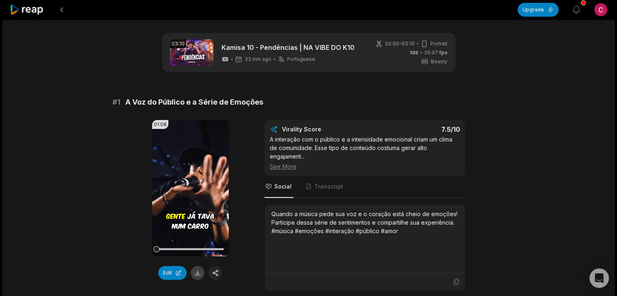
click at [198, 270] on button at bounding box center [198, 273] width 14 height 14
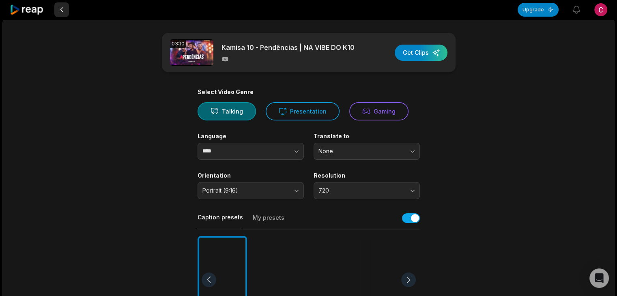
click at [62, 9] on button at bounding box center [61, 9] width 15 height 15
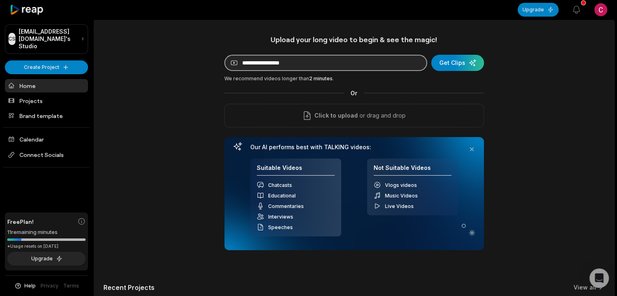
click at [376, 57] on input at bounding box center [325, 63] width 203 height 16
paste input "**********"
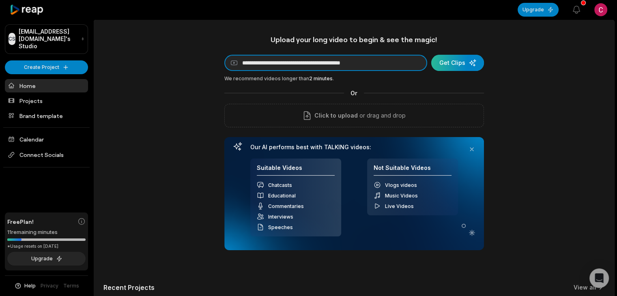
type input "**********"
click at [463, 62] on div "submit" at bounding box center [457, 63] width 53 height 16
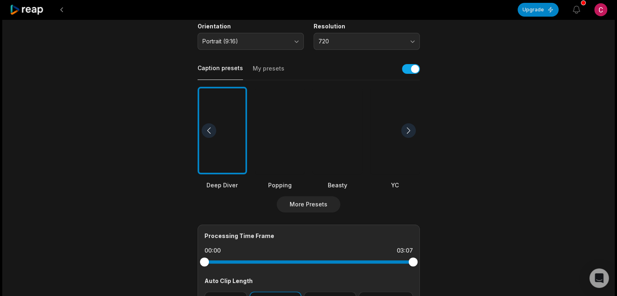
scroll to position [157, 0]
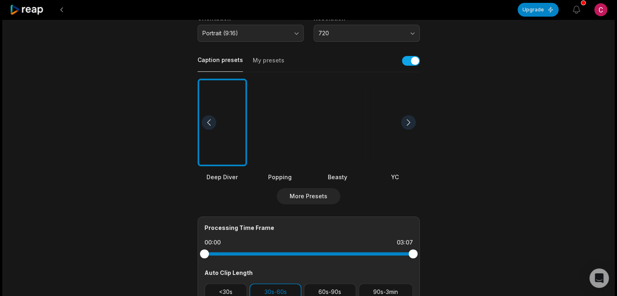
click at [347, 137] on div at bounding box center [337, 123] width 49 height 88
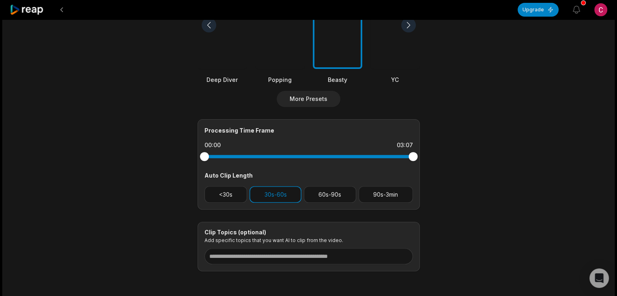
scroll to position [287, 0]
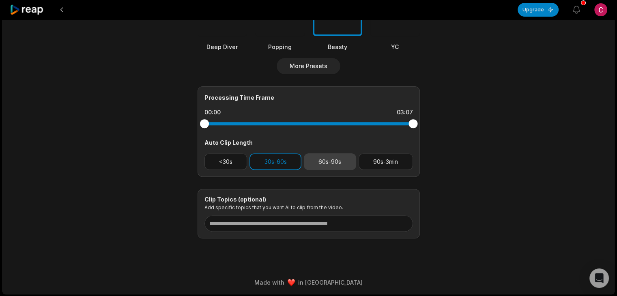
click at [324, 161] on button "60s-90s" at bounding box center [330, 161] width 52 height 17
click at [270, 151] on div "Processing Time Frame 00:00 03:07 Auto Clip Length <30s 30s-60s 60s-90s 90s-3min" at bounding box center [308, 131] width 222 height 90
click at [274, 159] on button "30s-60s" at bounding box center [275, 161] width 52 height 17
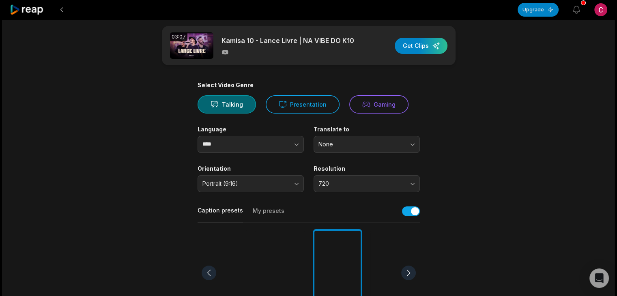
scroll to position [0, 0]
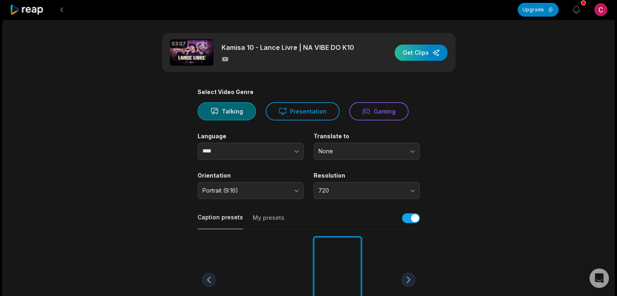
click at [433, 51] on div "button" at bounding box center [421, 53] width 53 height 16
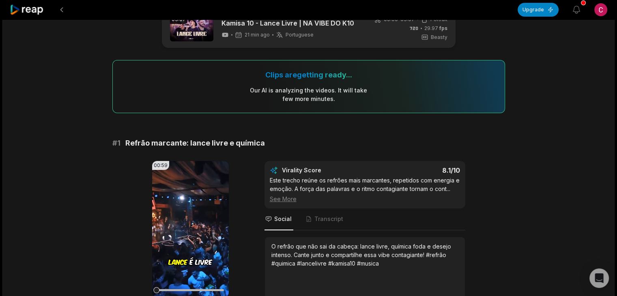
scroll to position [20, 0]
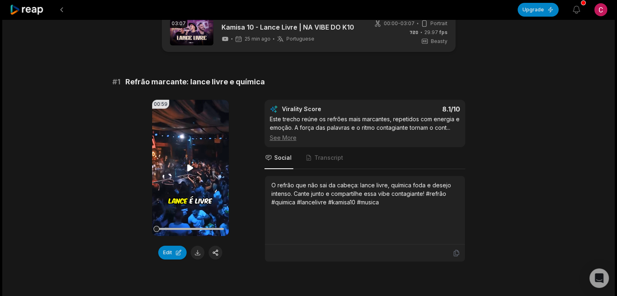
click at [192, 163] on icon at bounding box center [190, 168] width 10 height 10
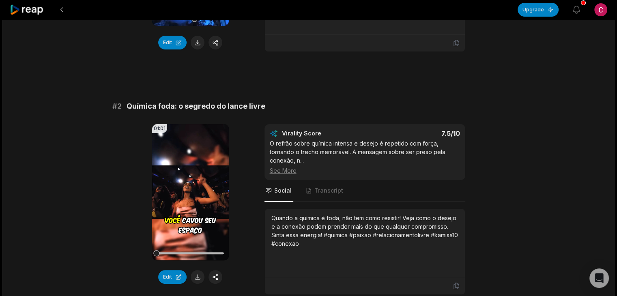
scroll to position [247, 0]
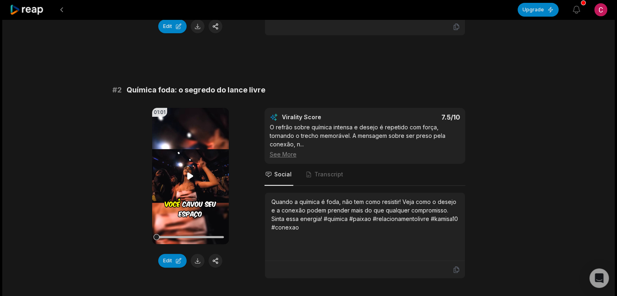
click at [187, 182] on video "Your browser does not support mp4 format." at bounding box center [190, 176] width 77 height 136
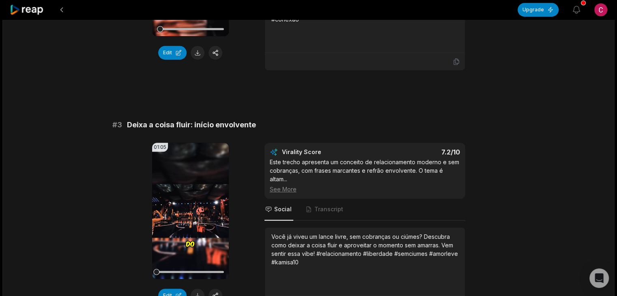
scroll to position [457, 0]
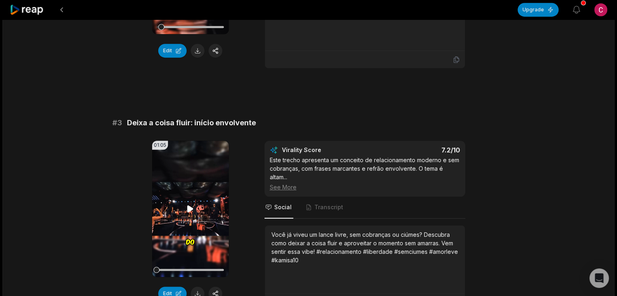
click at [208, 203] on video "Your browser does not support mp4 format." at bounding box center [190, 209] width 77 height 136
drag, startPoint x: 165, startPoint y: 270, endPoint x: 113, endPoint y: 279, distance: 53.1
click at [113, 279] on div "01:05 Your browser does not support mp4 format. Edit Virality Score 7.2 /10 Est…" at bounding box center [308, 226] width 393 height 171
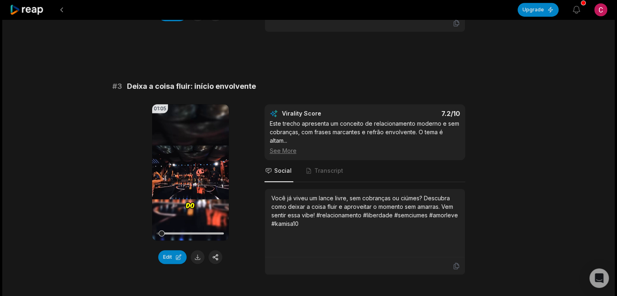
scroll to position [500, 0]
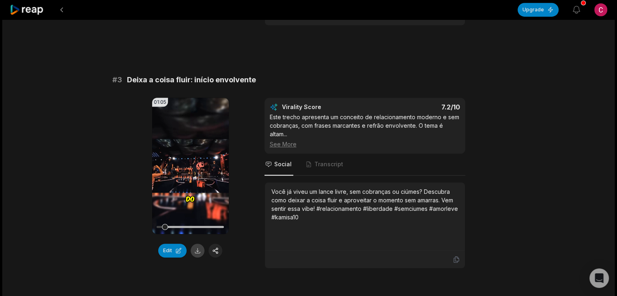
click at [199, 250] on button at bounding box center [198, 251] width 14 height 14
click at [188, 163] on icon at bounding box center [190, 165] width 6 height 7
click at [191, 249] on button at bounding box center [198, 251] width 14 height 14
click at [187, 164] on icon at bounding box center [190, 165] width 6 height 7
click at [195, 160] on video "Your browser does not support mp4 format." at bounding box center [190, 166] width 77 height 136
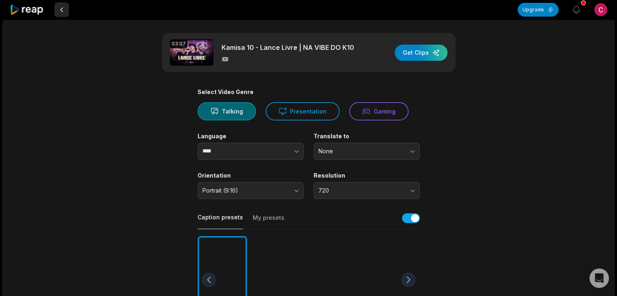
click at [61, 11] on button at bounding box center [61, 9] width 15 height 15
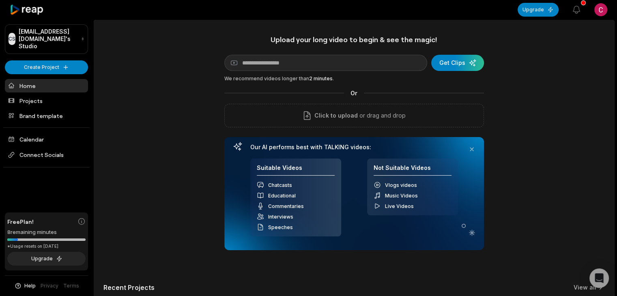
click at [264, 54] on div "Upload your long video to begin & see the magic! YouTube link Get Clips We reco…" at bounding box center [354, 142] width 260 height 215
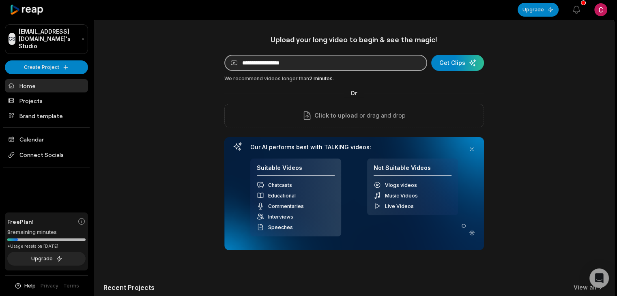
click at [265, 61] on input at bounding box center [325, 63] width 203 height 16
paste input "**********"
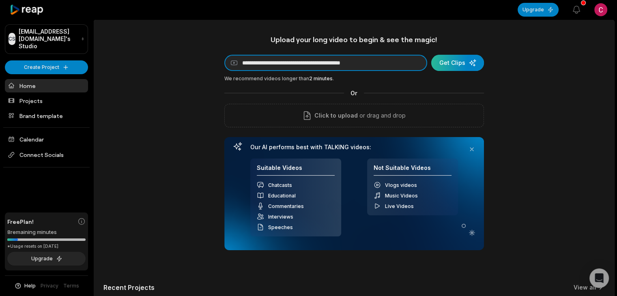
type input "**********"
click at [461, 66] on div "submit" at bounding box center [457, 63] width 53 height 16
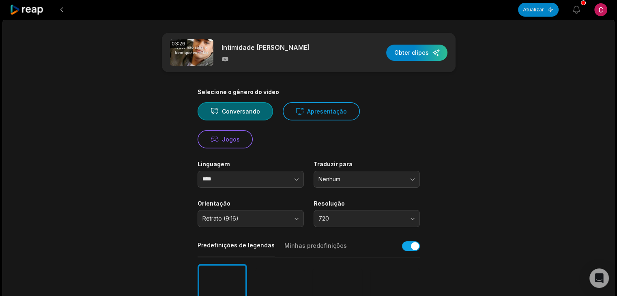
click at [489, 100] on main "03:26 Intimidade Juninho Obter clipes Selecione o gênero do vídeo Conversando A…" at bounding box center [308, 298] width 393 height 530
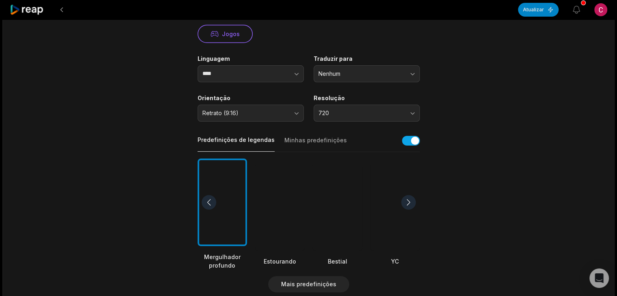
scroll to position [106, 0]
click at [407, 140] on button "button" at bounding box center [411, 140] width 18 height 10
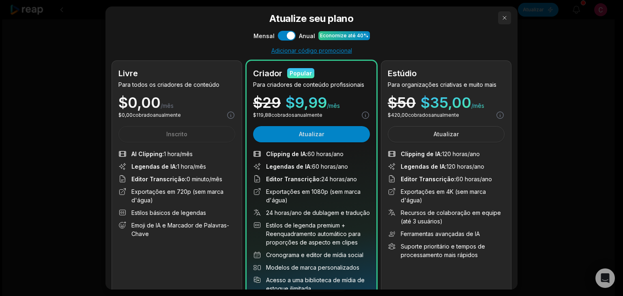
click at [498, 17] on button "button" at bounding box center [504, 17] width 13 height 13
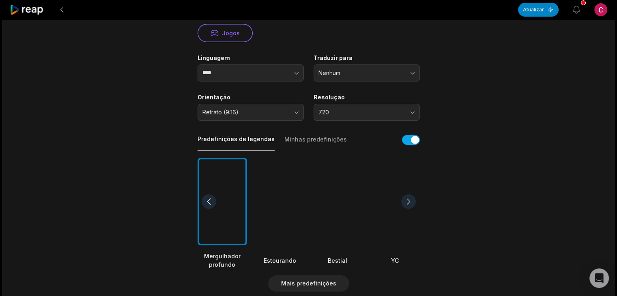
click at [408, 197] on div at bounding box center [408, 201] width 15 height 15
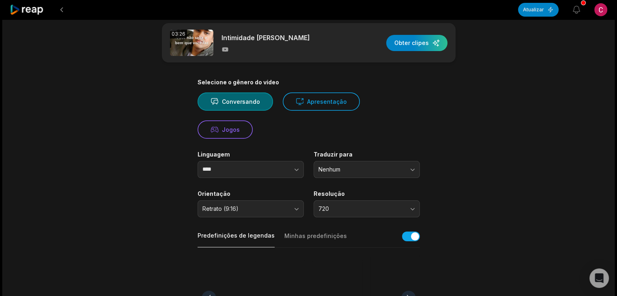
scroll to position [10, 0]
click at [287, 166] on button "button" at bounding box center [280, 169] width 46 height 17
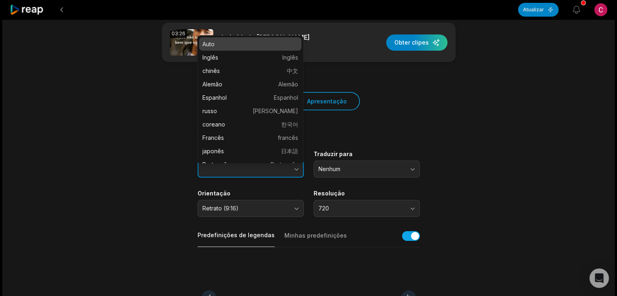
type input "****"
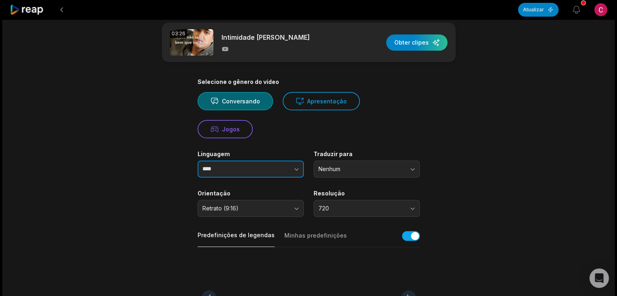
click at [287, 166] on button "button" at bounding box center [280, 169] width 46 height 17
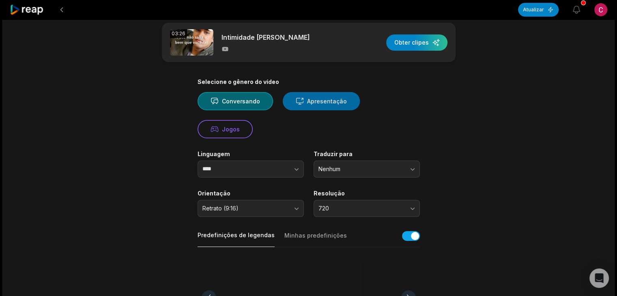
click at [307, 103] on font "Apresentação" at bounding box center [327, 101] width 40 height 7
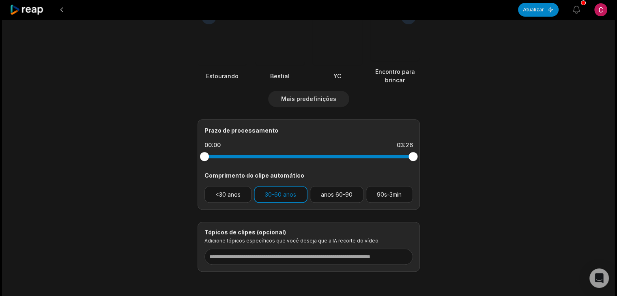
scroll to position [301, 0]
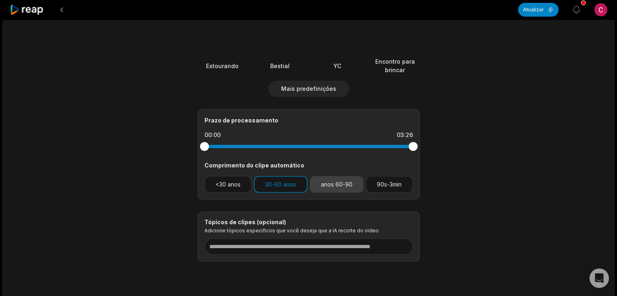
click at [342, 181] on font "anos 60-90" at bounding box center [337, 184] width 32 height 7
click at [280, 186] on font "30-60 anos" at bounding box center [280, 184] width 31 height 7
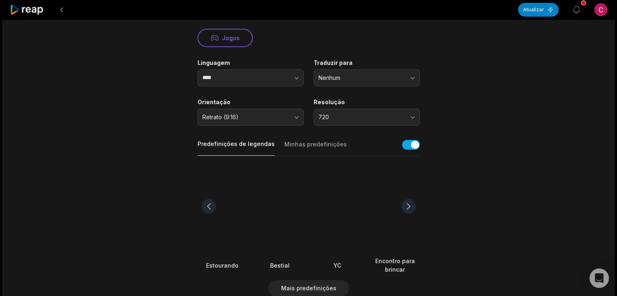
scroll to position [0, 0]
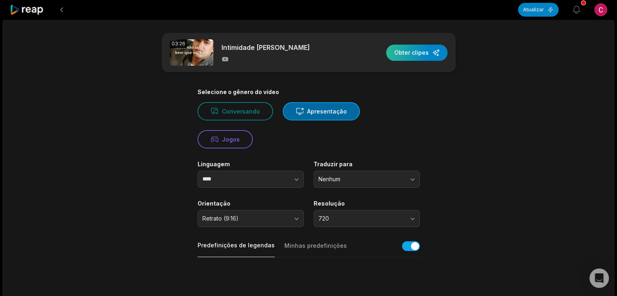
click at [417, 51] on div "button" at bounding box center [416, 53] width 61 height 16
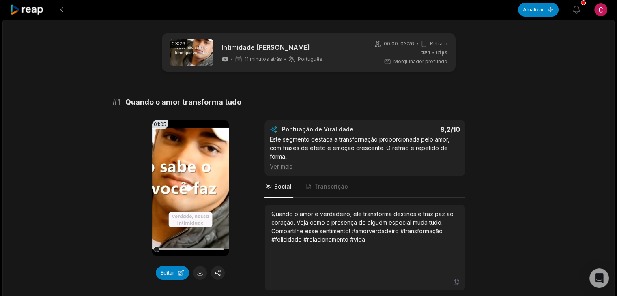
click at [195, 189] on icon at bounding box center [190, 188] width 10 height 10
click at [177, 175] on video "Seu navegador não suporta o formato mp4." at bounding box center [190, 188] width 77 height 136
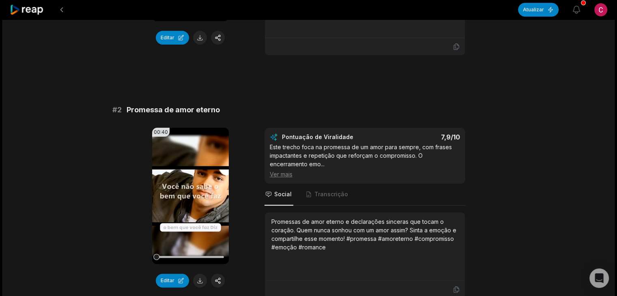
scroll to position [234, 0]
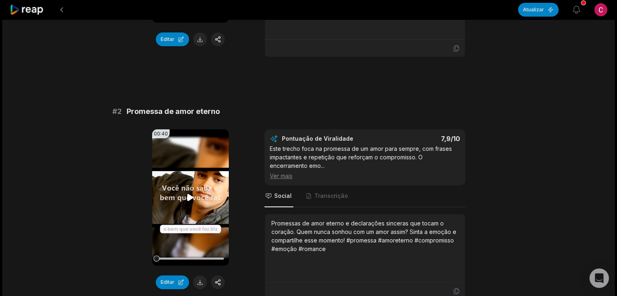
click at [195, 193] on video "Seu navegador não suporta o formato mp4." at bounding box center [190, 197] width 77 height 136
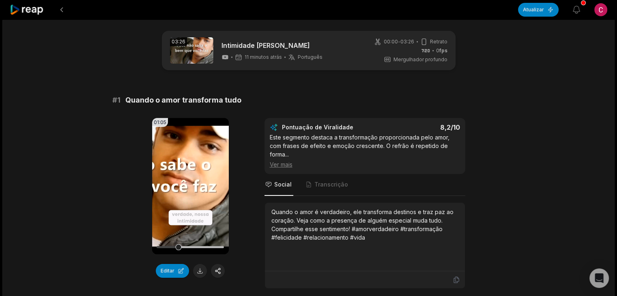
scroll to position [0, 0]
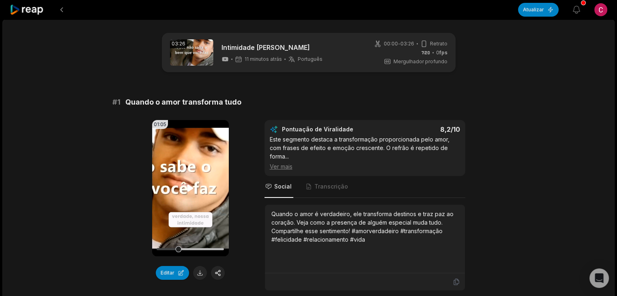
click at [200, 192] on video "Seu navegador não suporta o formato mp4." at bounding box center [190, 188] width 77 height 136
drag, startPoint x: 182, startPoint y: 248, endPoint x: 140, endPoint y: 247, distance: 41.4
click at [140, 247] on div "01:05 Seu navegador não suporta o formato mp4. Editar Pontuação de Viralidade 8…" at bounding box center [308, 205] width 393 height 171
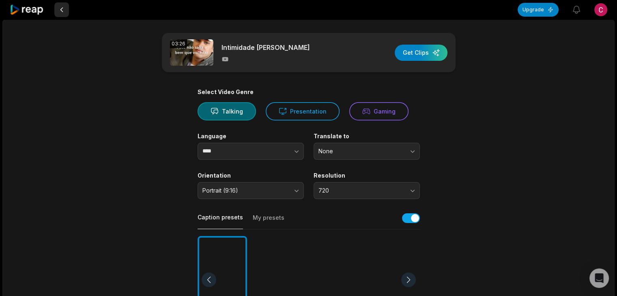
click at [64, 6] on button at bounding box center [61, 9] width 15 height 15
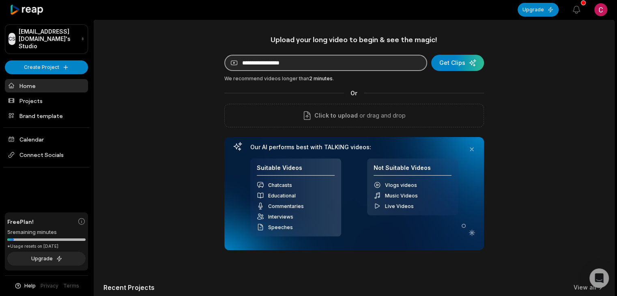
click at [305, 61] on input at bounding box center [325, 63] width 203 height 16
paste input "**********"
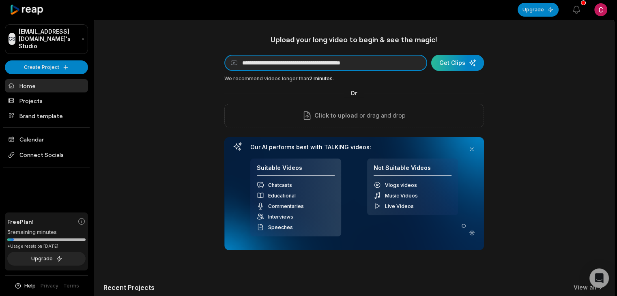
type input "**********"
click at [449, 61] on div "submit" at bounding box center [457, 63] width 53 height 16
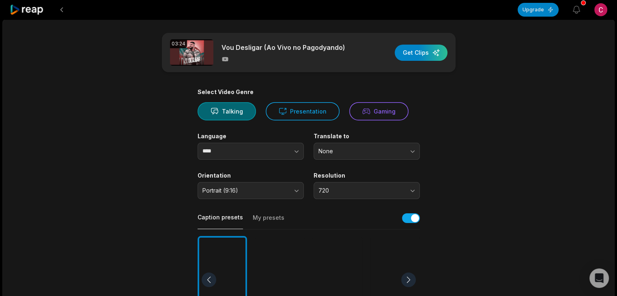
click at [339, 268] on div at bounding box center [337, 280] width 49 height 88
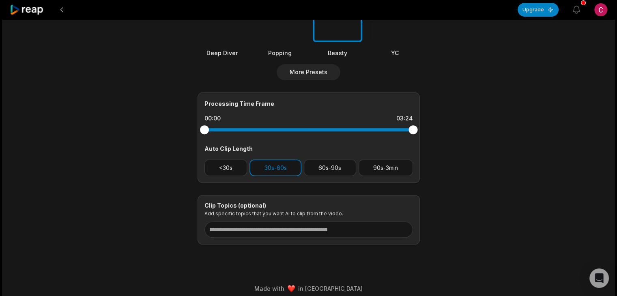
scroll to position [279, 0]
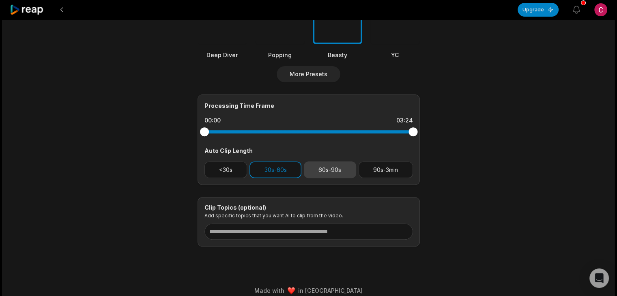
click at [325, 166] on button "60s-90s" at bounding box center [330, 169] width 52 height 17
click at [288, 172] on button "30s-60s" at bounding box center [275, 169] width 52 height 17
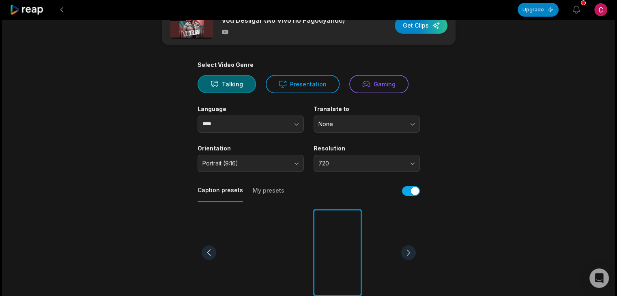
scroll to position [0, 0]
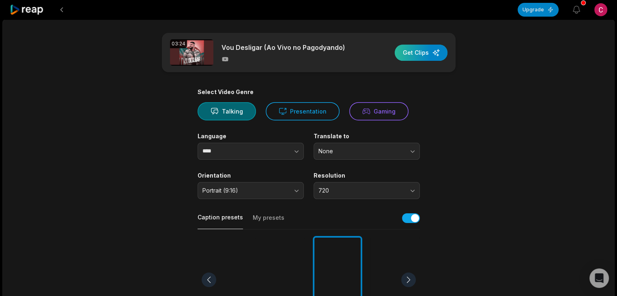
click at [420, 55] on div "button" at bounding box center [421, 53] width 53 height 16
click at [418, 53] on div "button" at bounding box center [421, 53] width 53 height 16
click at [412, 51] on div "button" at bounding box center [421, 53] width 53 height 16
click at [417, 60] on div "button" at bounding box center [421, 53] width 53 height 16
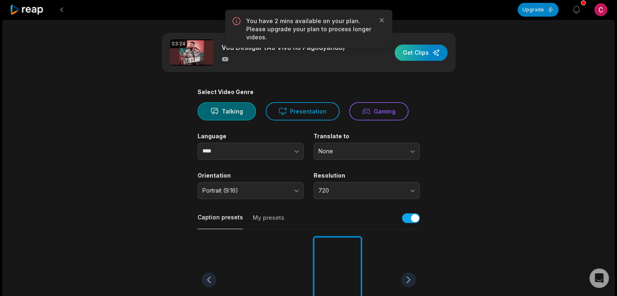
click at [422, 54] on div "button" at bounding box center [421, 53] width 53 height 16
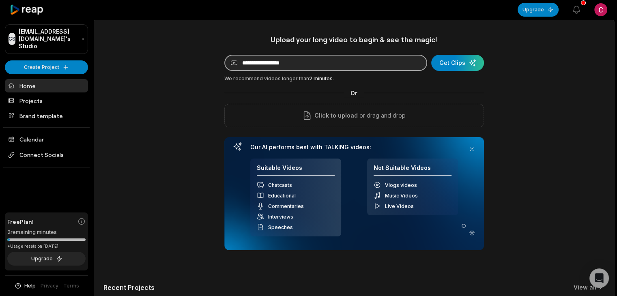
click at [321, 70] on input at bounding box center [325, 63] width 203 height 16
paste input "**********"
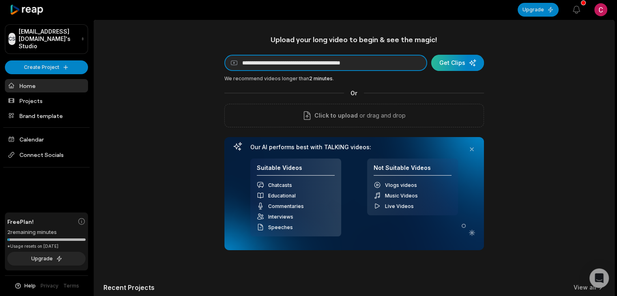
type input "**********"
click at [453, 63] on div "submit" at bounding box center [457, 63] width 53 height 16
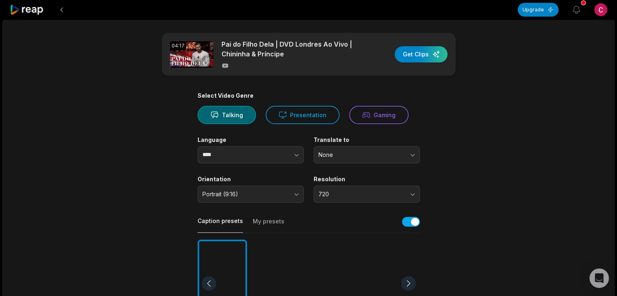
scroll to position [118, 0]
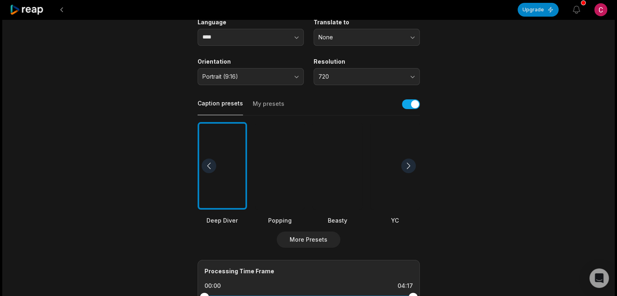
click at [328, 169] on div at bounding box center [337, 166] width 49 height 88
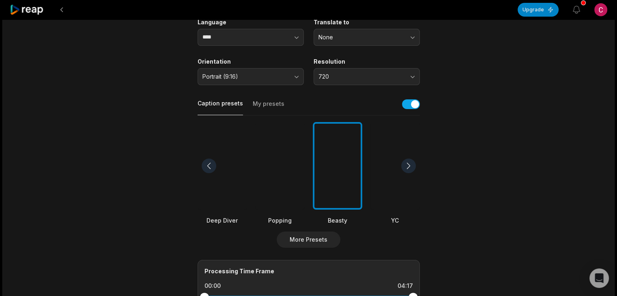
scroll to position [0, 0]
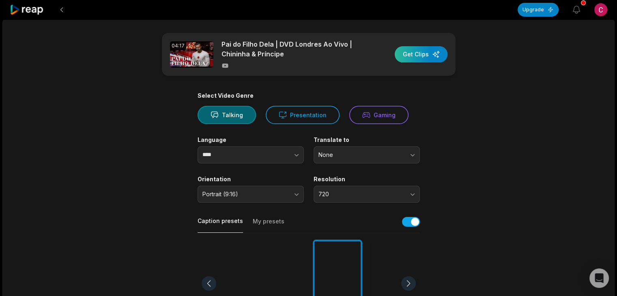
click at [417, 53] on div "button" at bounding box center [421, 54] width 53 height 16
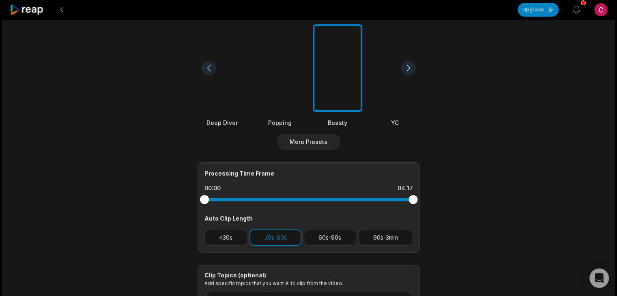
scroll to position [214, 0]
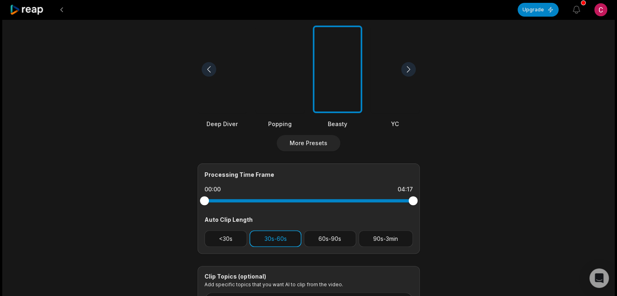
click at [288, 238] on button "30s-60s" at bounding box center [275, 238] width 52 height 17
click at [323, 235] on button "60s-90s" at bounding box center [330, 238] width 52 height 17
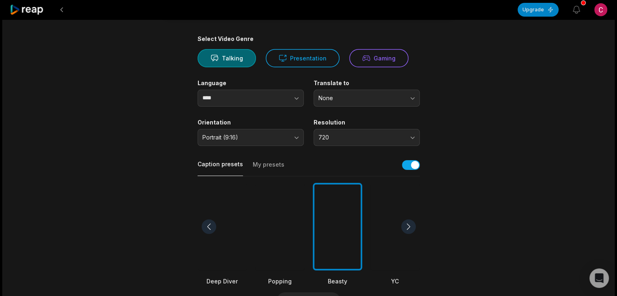
scroll to position [0, 0]
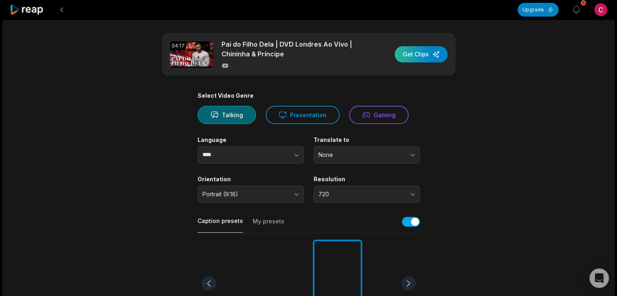
click at [429, 51] on div "button" at bounding box center [421, 54] width 53 height 16
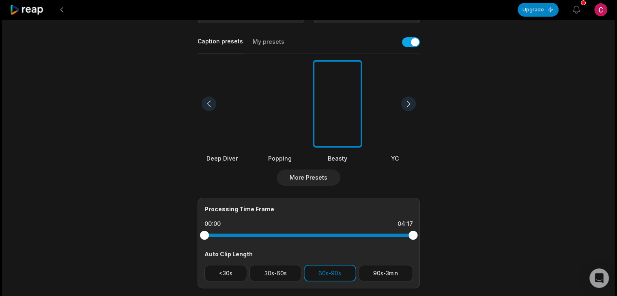
scroll to position [240, 0]
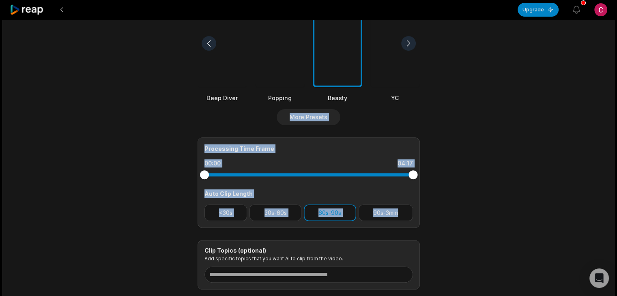
drag, startPoint x: 612, startPoint y: 211, endPoint x: 621, endPoint y: 92, distance: 119.5
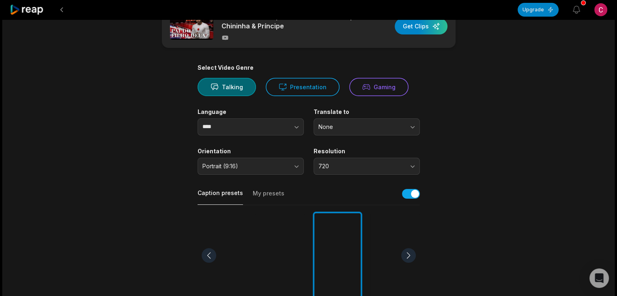
scroll to position [0, 0]
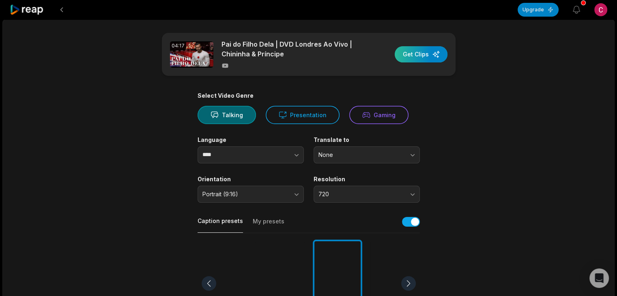
click at [418, 52] on div "button" at bounding box center [421, 54] width 53 height 16
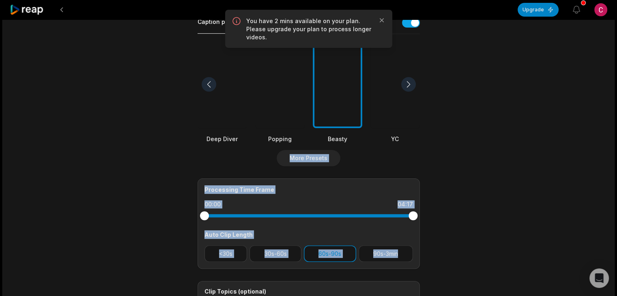
scroll to position [203, 0]
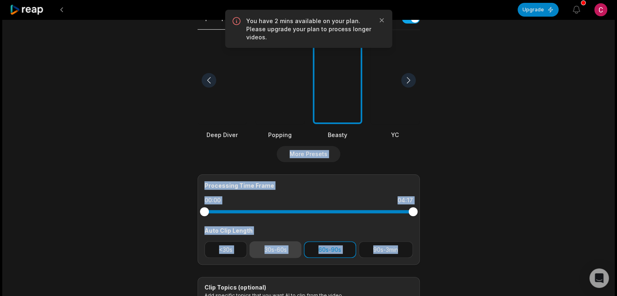
click at [279, 252] on button "30s-60s" at bounding box center [275, 249] width 52 height 17
click at [337, 255] on button "60s-90s" at bounding box center [330, 249] width 52 height 17
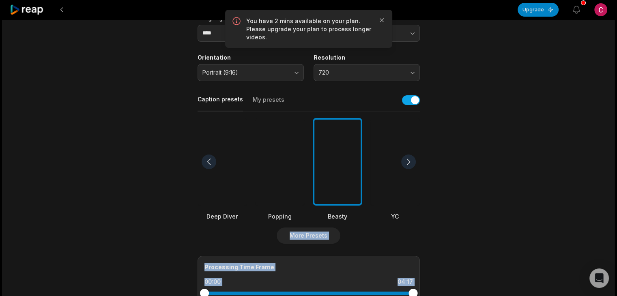
scroll to position [0, 0]
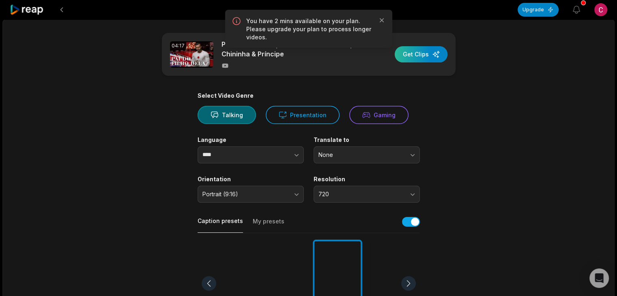
click at [430, 54] on div "button" at bounding box center [421, 54] width 53 height 16
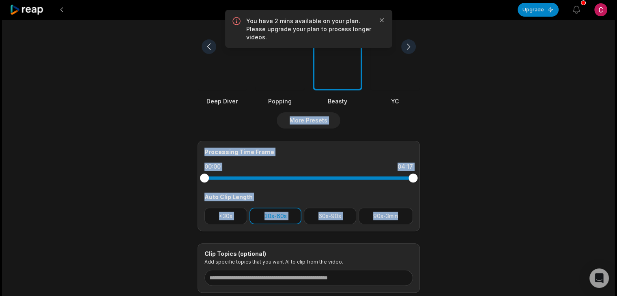
scroll to position [292, 0]
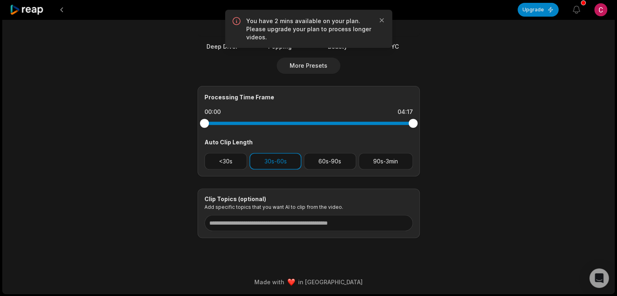
click at [530, 205] on div "04:17 Pai do Filho Dela | DVD Londres Ao Vivo | Chininha & Príncipe Get Clips S…" at bounding box center [308, 11] width 612 height 566
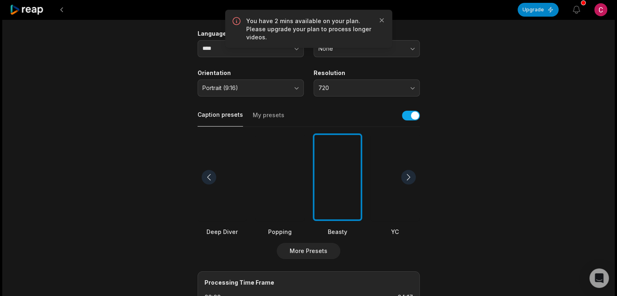
scroll to position [0, 0]
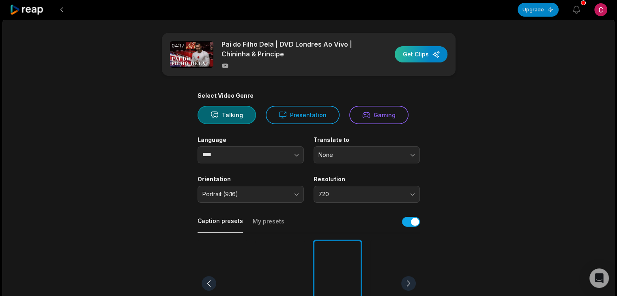
click at [402, 51] on div "button" at bounding box center [421, 54] width 53 height 16
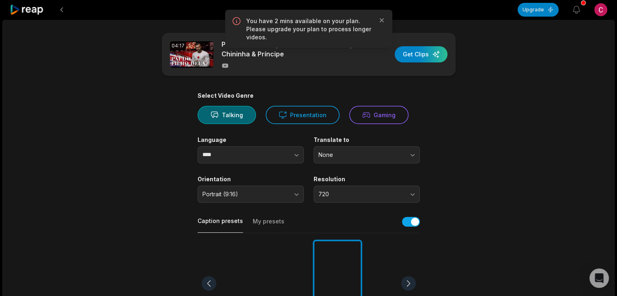
click at [387, 25] on div "You have 2 mins available on your plan. Please upgrade your plan to process lon…" at bounding box center [308, 29] width 167 height 38
click at [381, 22] on icon "button" at bounding box center [382, 20] width 8 height 8
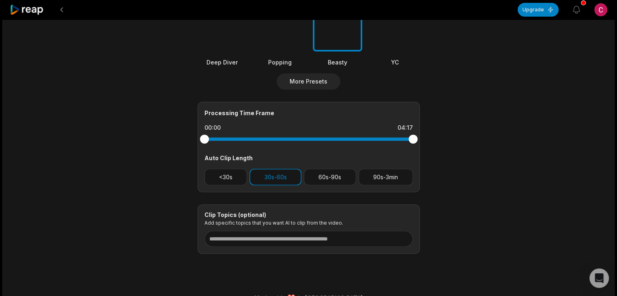
scroll to position [274, 0]
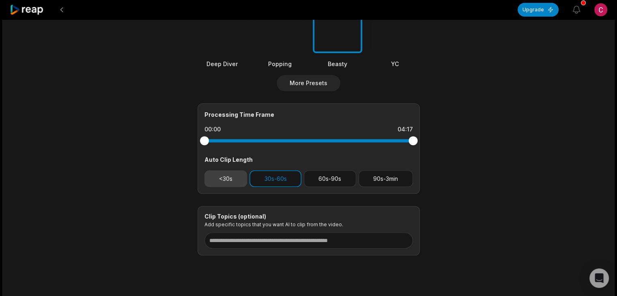
click at [229, 181] on button "<30s" at bounding box center [225, 178] width 43 height 17
click at [273, 177] on button "30s-60s" at bounding box center [275, 178] width 52 height 17
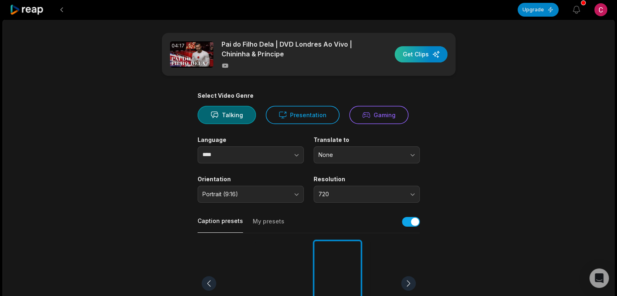
click at [415, 56] on div "button" at bounding box center [421, 54] width 53 height 16
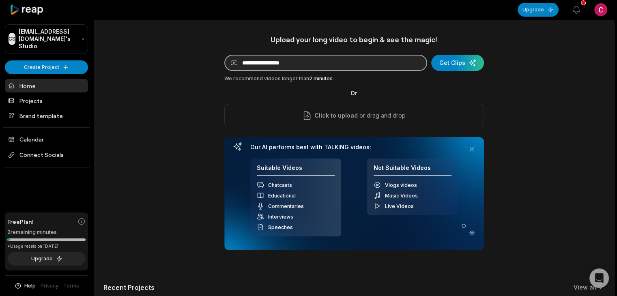
click at [357, 62] on input at bounding box center [325, 63] width 203 height 16
paste input "**********"
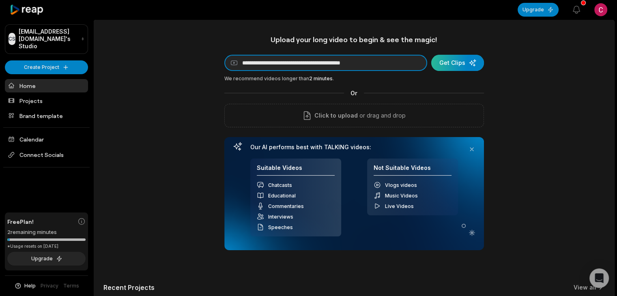
type input "**********"
click at [447, 58] on div "submit" at bounding box center [457, 63] width 53 height 16
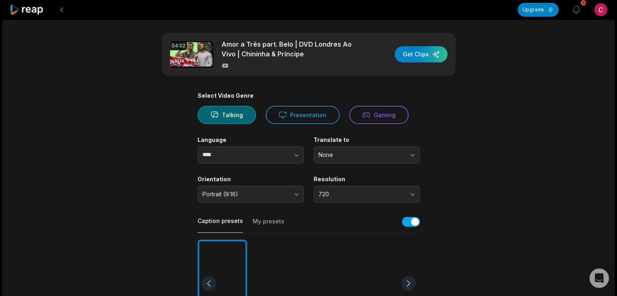
scroll to position [136, 0]
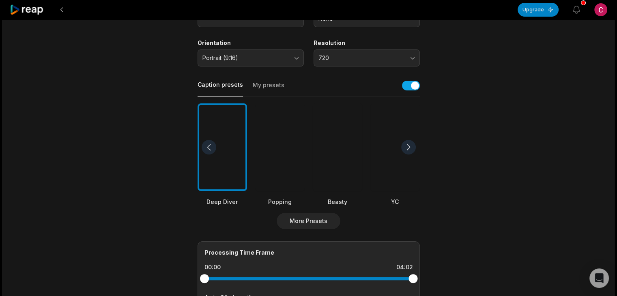
click at [349, 161] on div at bounding box center [337, 147] width 49 height 88
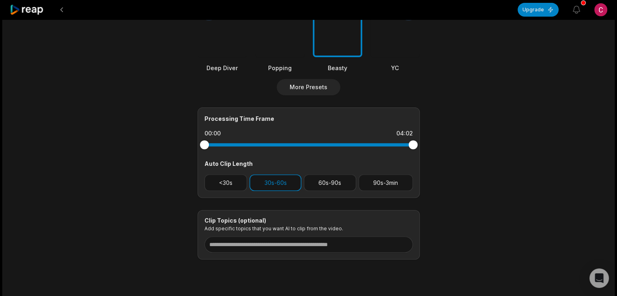
scroll to position [292, 0]
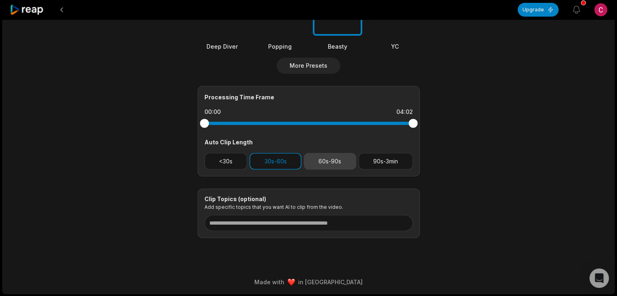
click at [332, 159] on button "60s-90s" at bounding box center [330, 161] width 52 height 17
click at [282, 161] on button "30s-60s" at bounding box center [275, 161] width 52 height 17
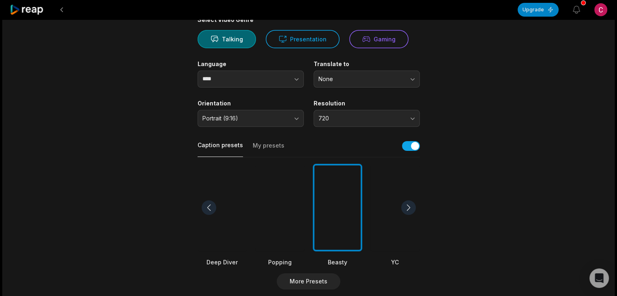
scroll to position [0, 0]
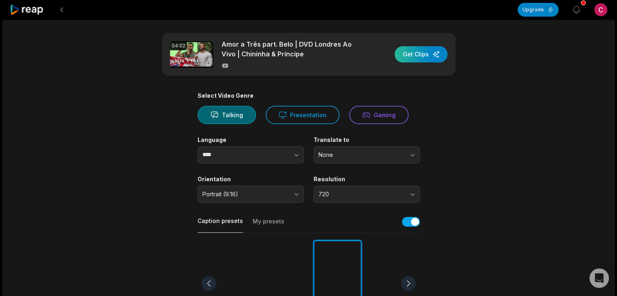
click at [420, 51] on div "button" at bounding box center [421, 54] width 53 height 16
click at [423, 53] on div "button" at bounding box center [421, 54] width 53 height 16
click at [416, 58] on div "button" at bounding box center [421, 54] width 53 height 16
click at [425, 54] on div "button" at bounding box center [421, 54] width 53 height 16
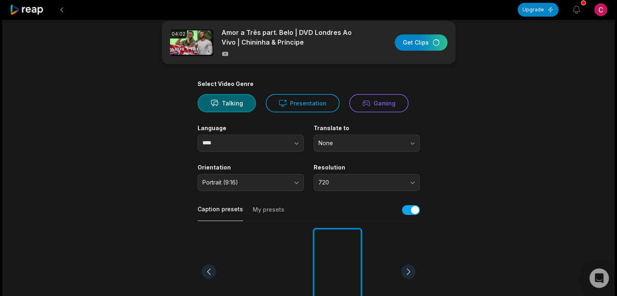
scroll to position [11, 0]
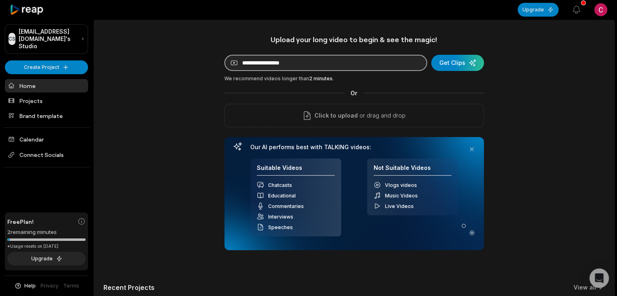
click at [337, 64] on input at bounding box center [325, 63] width 203 height 16
paste input "**********"
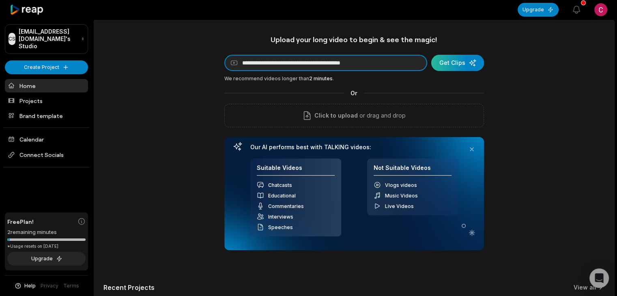
type input "**********"
click at [453, 64] on div "submit" at bounding box center [457, 63] width 53 height 16
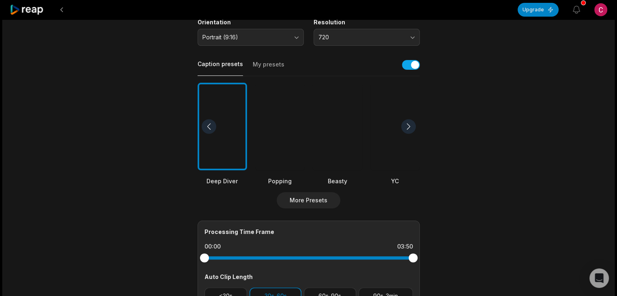
scroll to position [174, 0]
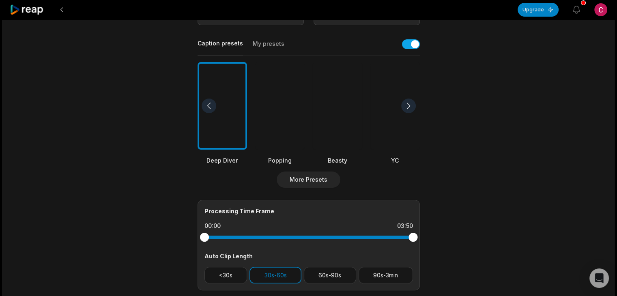
click at [333, 121] on div at bounding box center [337, 106] width 49 height 88
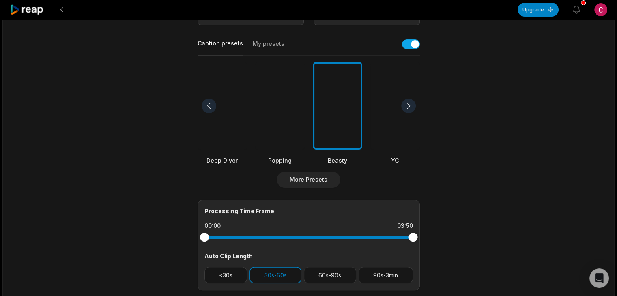
scroll to position [280, 0]
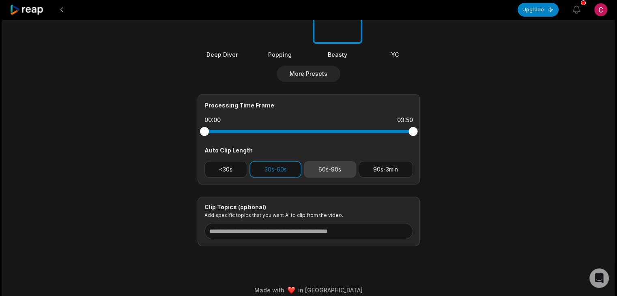
click at [337, 172] on button "60s-90s" at bounding box center [330, 169] width 52 height 17
click at [274, 166] on button "30s-60s" at bounding box center [275, 169] width 52 height 17
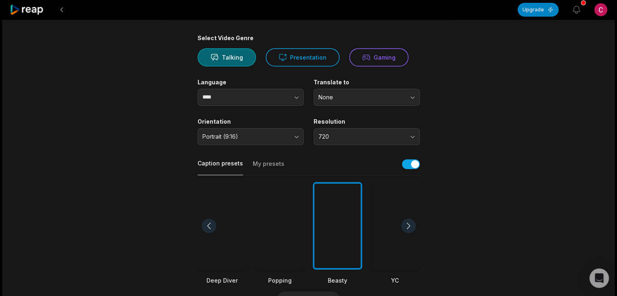
scroll to position [0, 0]
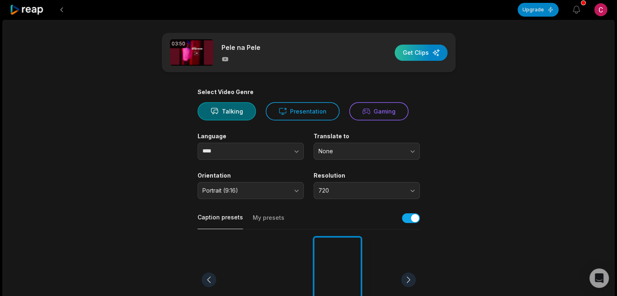
click at [435, 49] on div "button" at bounding box center [421, 53] width 53 height 16
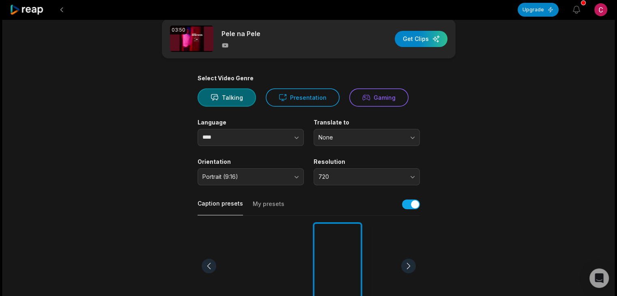
scroll to position [3, 0]
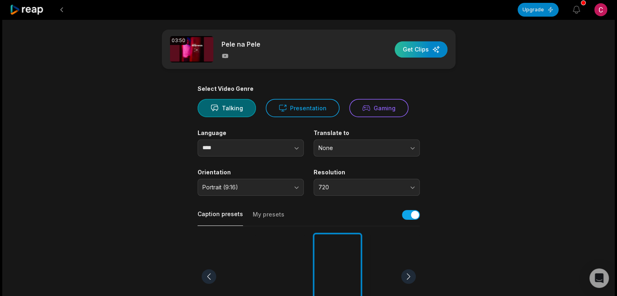
click at [411, 51] on div "button" at bounding box center [421, 49] width 53 height 16
click at [420, 51] on div "button" at bounding box center [421, 49] width 53 height 16
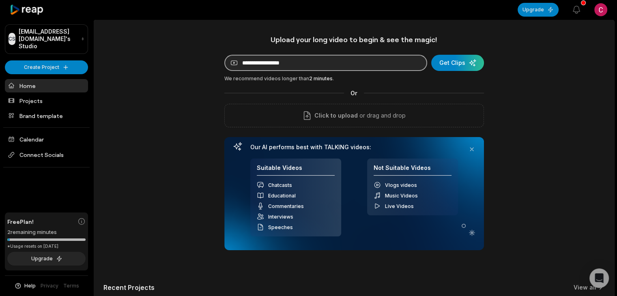
click at [324, 64] on input at bounding box center [325, 63] width 203 height 16
paste input "**********"
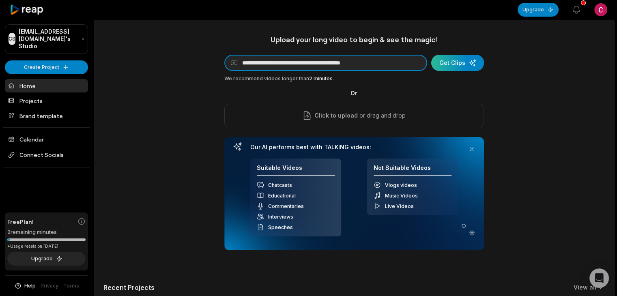
type input "**********"
click at [452, 60] on div "submit" at bounding box center [457, 63] width 53 height 16
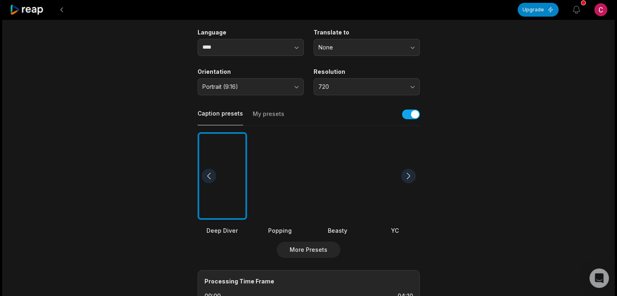
scroll to position [146, 0]
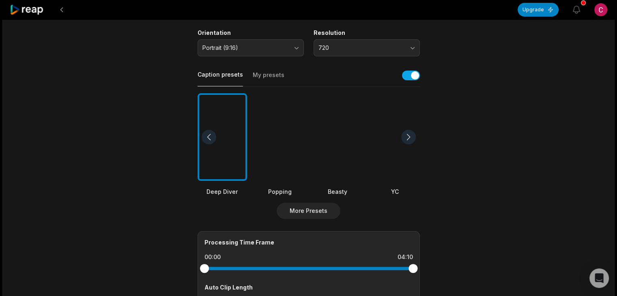
click at [333, 157] on div at bounding box center [337, 137] width 49 height 88
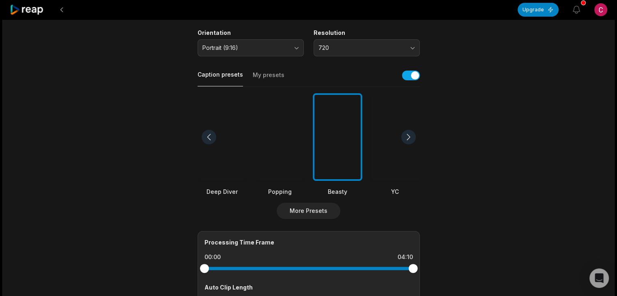
scroll to position [287, 0]
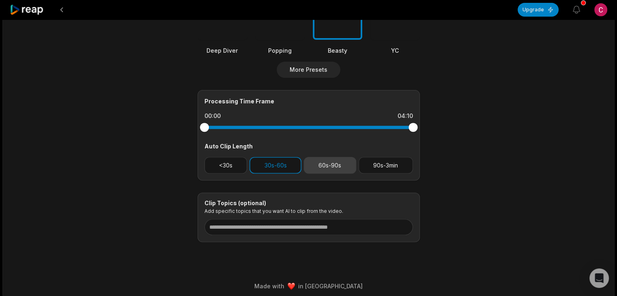
click at [332, 163] on button "60s-90s" at bounding box center [330, 165] width 52 height 17
click at [283, 158] on button "30s-60s" at bounding box center [275, 165] width 52 height 17
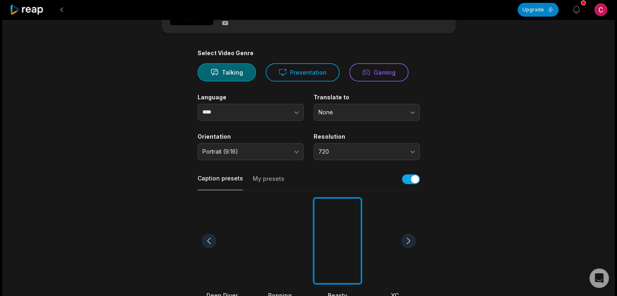
scroll to position [0, 0]
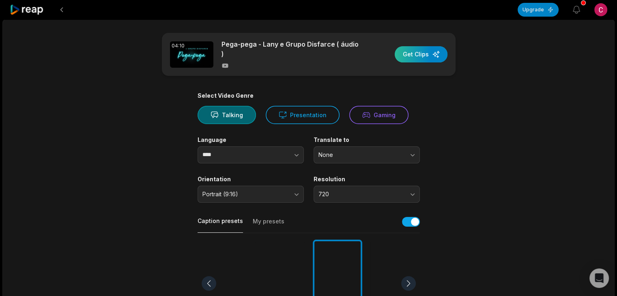
click at [431, 51] on div "button" at bounding box center [421, 54] width 53 height 16
click at [415, 56] on div "button" at bounding box center [421, 54] width 53 height 16
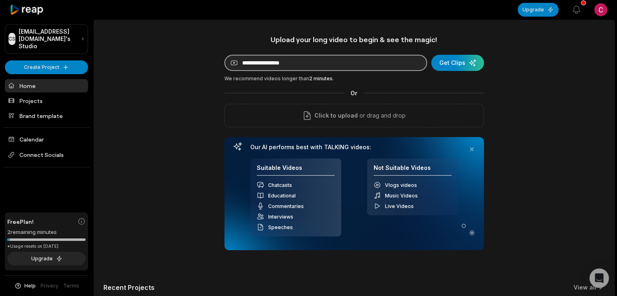
click at [357, 59] on input at bounding box center [325, 63] width 203 height 16
paste input "**********"
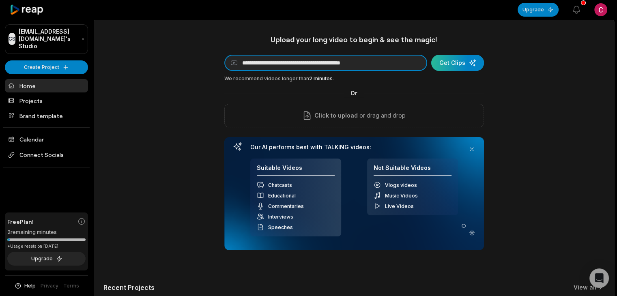
type input "**********"
click at [448, 65] on div "submit" at bounding box center [457, 63] width 53 height 16
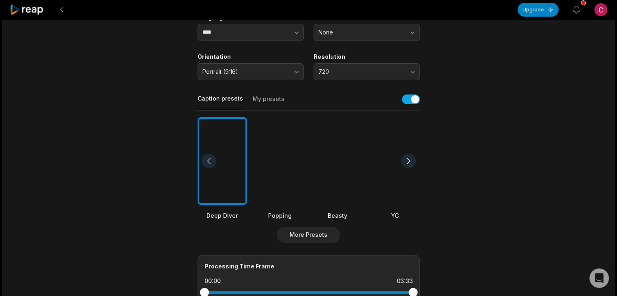
scroll to position [120, 0]
click at [337, 159] on div at bounding box center [337, 160] width 49 height 88
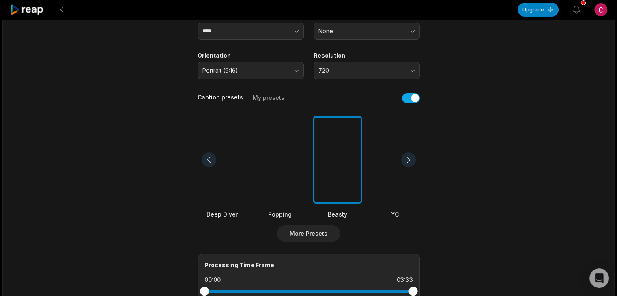
scroll to position [255, 0]
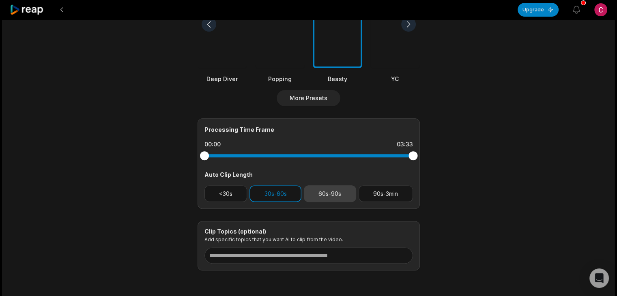
click at [328, 192] on button "60s-90s" at bounding box center [330, 193] width 52 height 17
click at [285, 193] on button "30s-60s" at bounding box center [275, 193] width 52 height 17
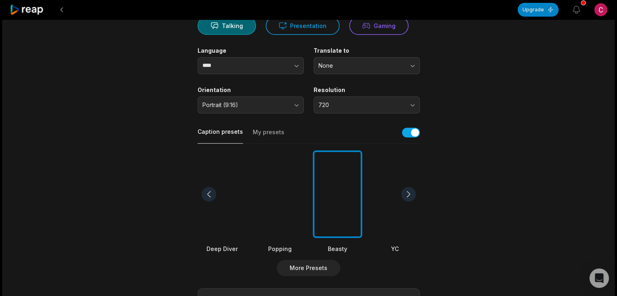
scroll to position [0, 0]
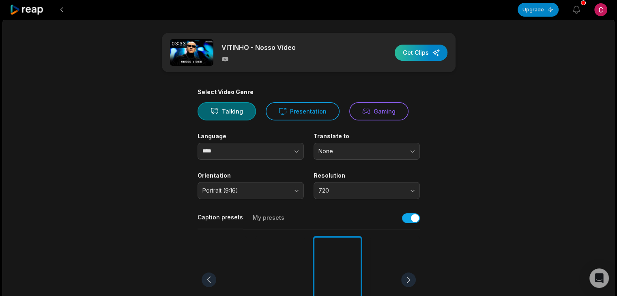
click at [414, 47] on div "button" at bounding box center [421, 53] width 53 height 16
click at [420, 51] on div "button" at bounding box center [421, 53] width 53 height 16
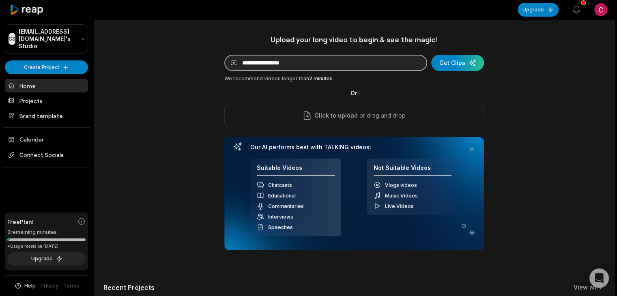
click at [345, 60] on input at bounding box center [325, 63] width 203 height 16
paste input "**********"
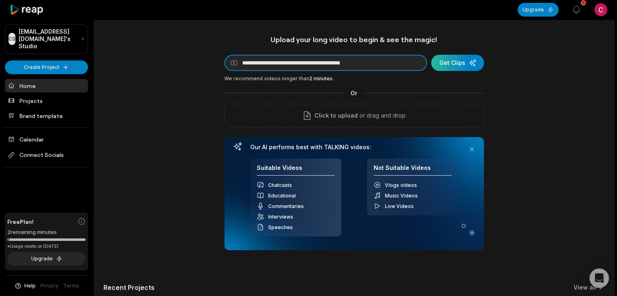
type input "**********"
click at [443, 60] on div "submit" at bounding box center [457, 63] width 53 height 16
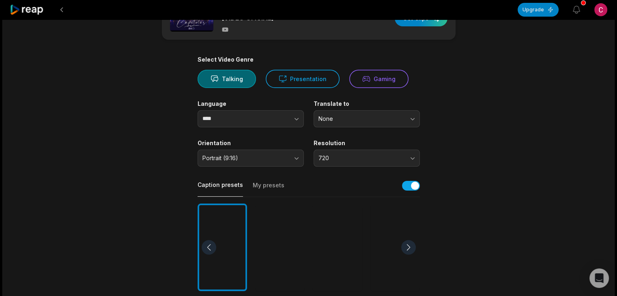
scroll to position [176, 0]
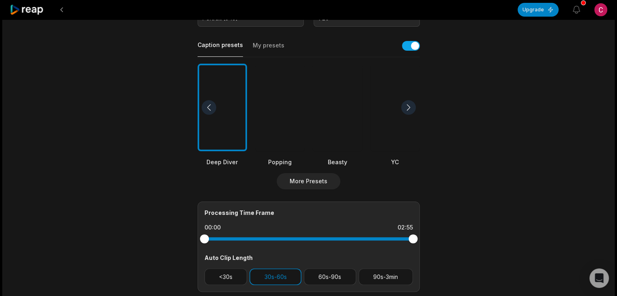
click at [344, 131] on div at bounding box center [337, 108] width 49 height 88
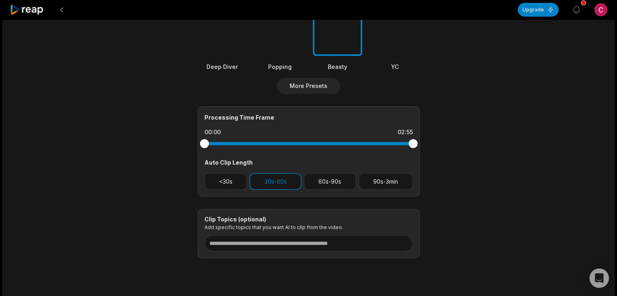
scroll to position [276, 0]
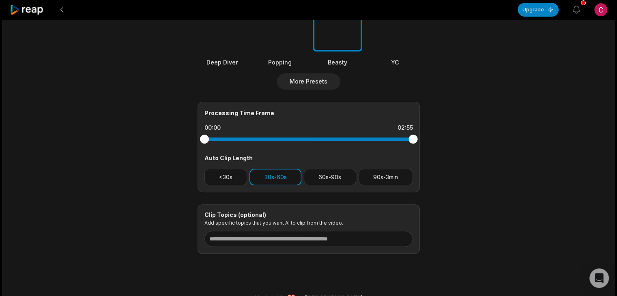
click at [275, 175] on button "30s-60s" at bounding box center [275, 177] width 52 height 17
click at [279, 180] on button "30s-60s" at bounding box center [275, 177] width 52 height 17
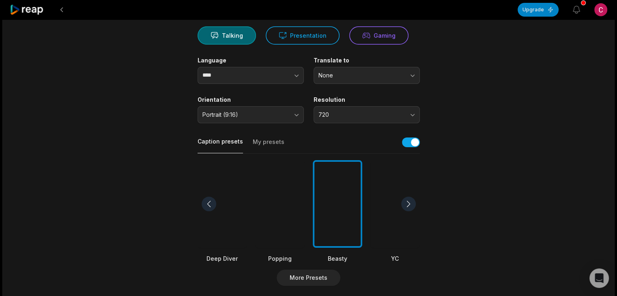
scroll to position [0, 0]
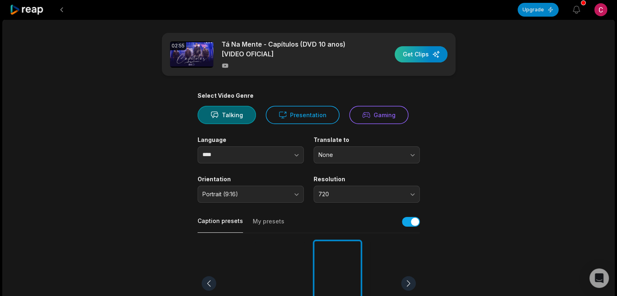
click at [423, 54] on div "button" at bounding box center [421, 54] width 53 height 16
click at [424, 56] on div "button" at bounding box center [421, 54] width 53 height 16
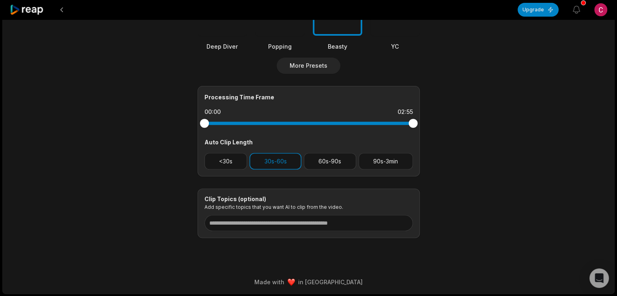
scroll to position [199, 0]
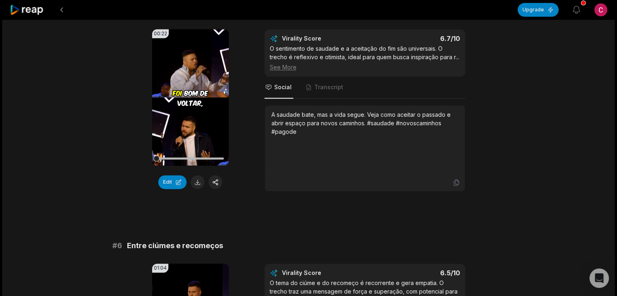
scroll to position [1032, 0]
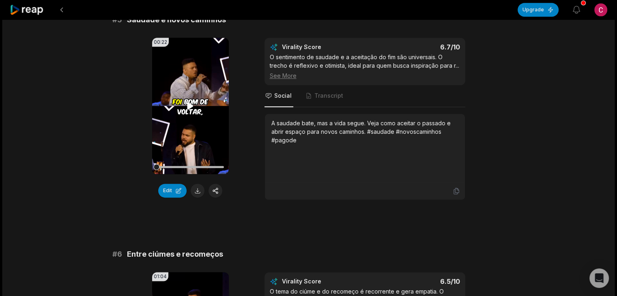
click at [178, 118] on video "Your browser does not support mp4 format." at bounding box center [190, 106] width 77 height 136
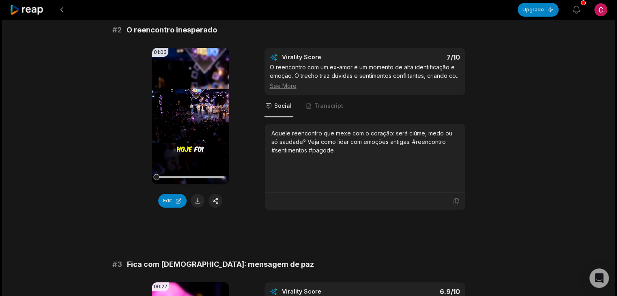
scroll to position [282, 0]
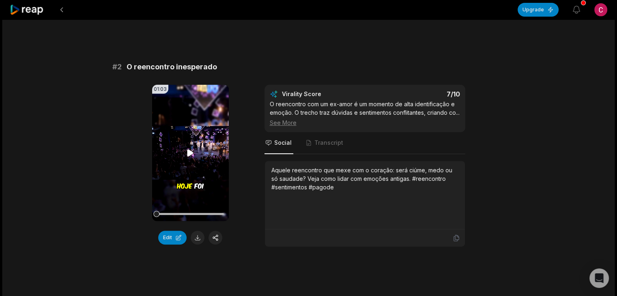
click at [182, 174] on video "Your browser does not support mp4 format." at bounding box center [190, 153] width 77 height 136
click at [198, 238] on button at bounding box center [198, 238] width 14 height 14
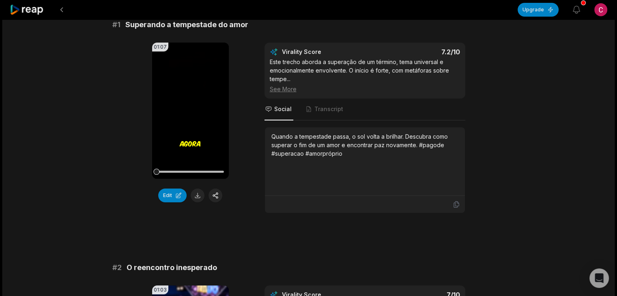
scroll to position [0, 0]
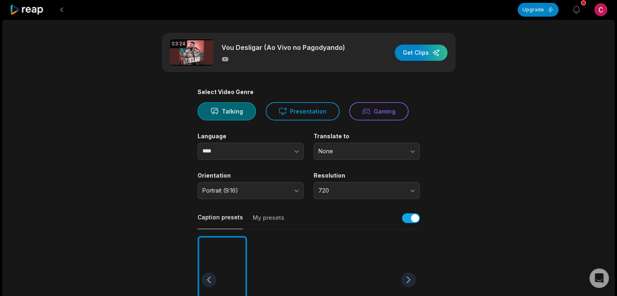
click at [334, 266] on div at bounding box center [337, 280] width 49 height 88
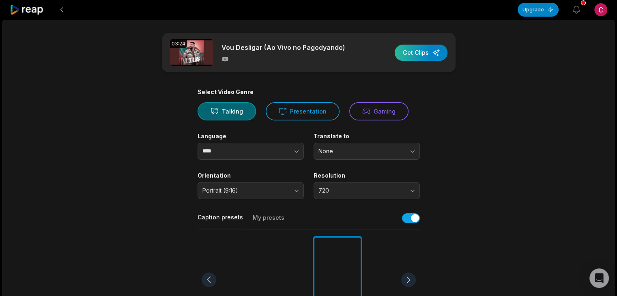
click at [420, 51] on div "button" at bounding box center [421, 53] width 53 height 16
click at [418, 56] on div "button" at bounding box center [421, 53] width 53 height 16
